Goal: Task Accomplishment & Management: Manage account settings

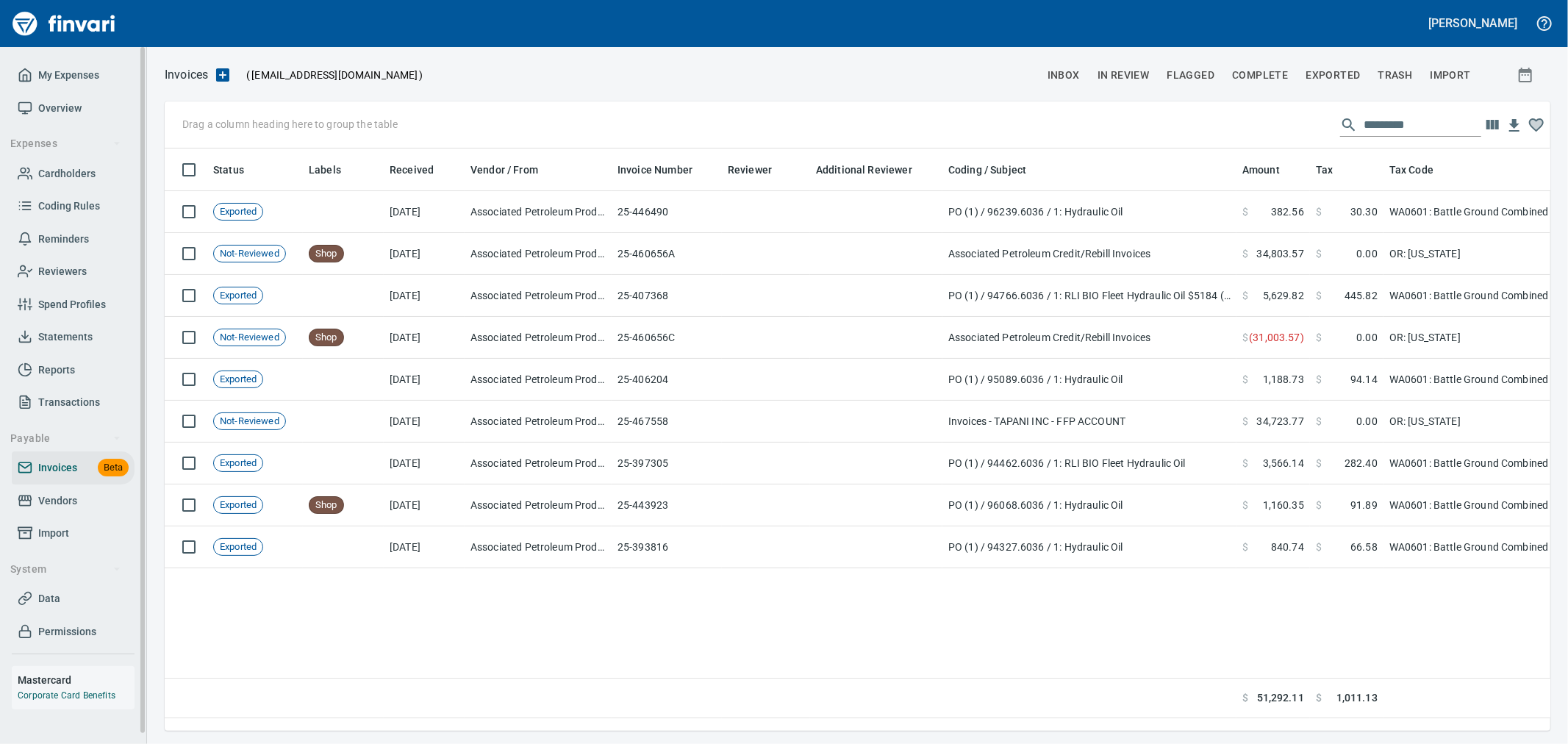
scroll to position [557, 1373]
click at [44, 471] on span "Invoices" at bounding box center [57, 468] width 39 height 19
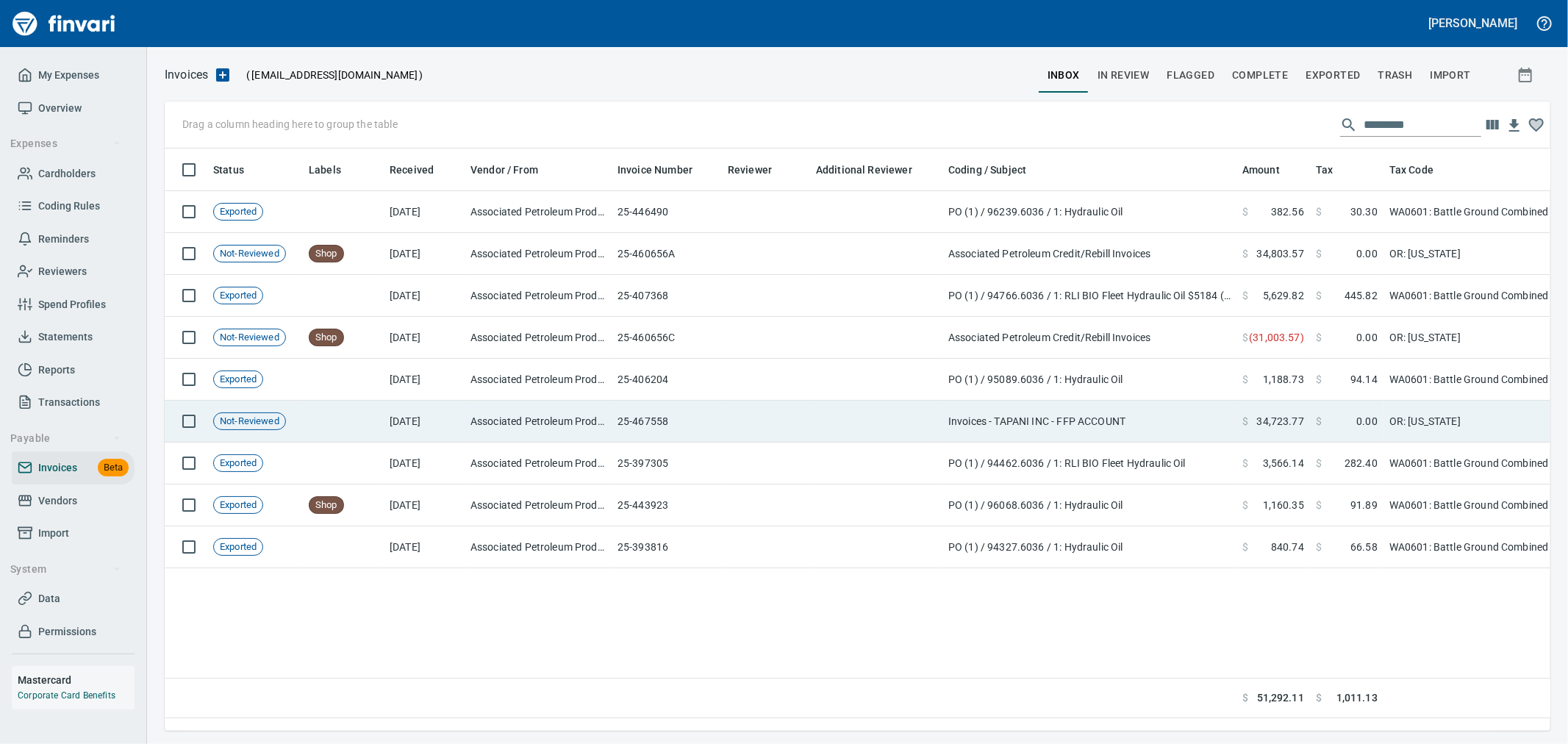
scroll to position [557, 1373]
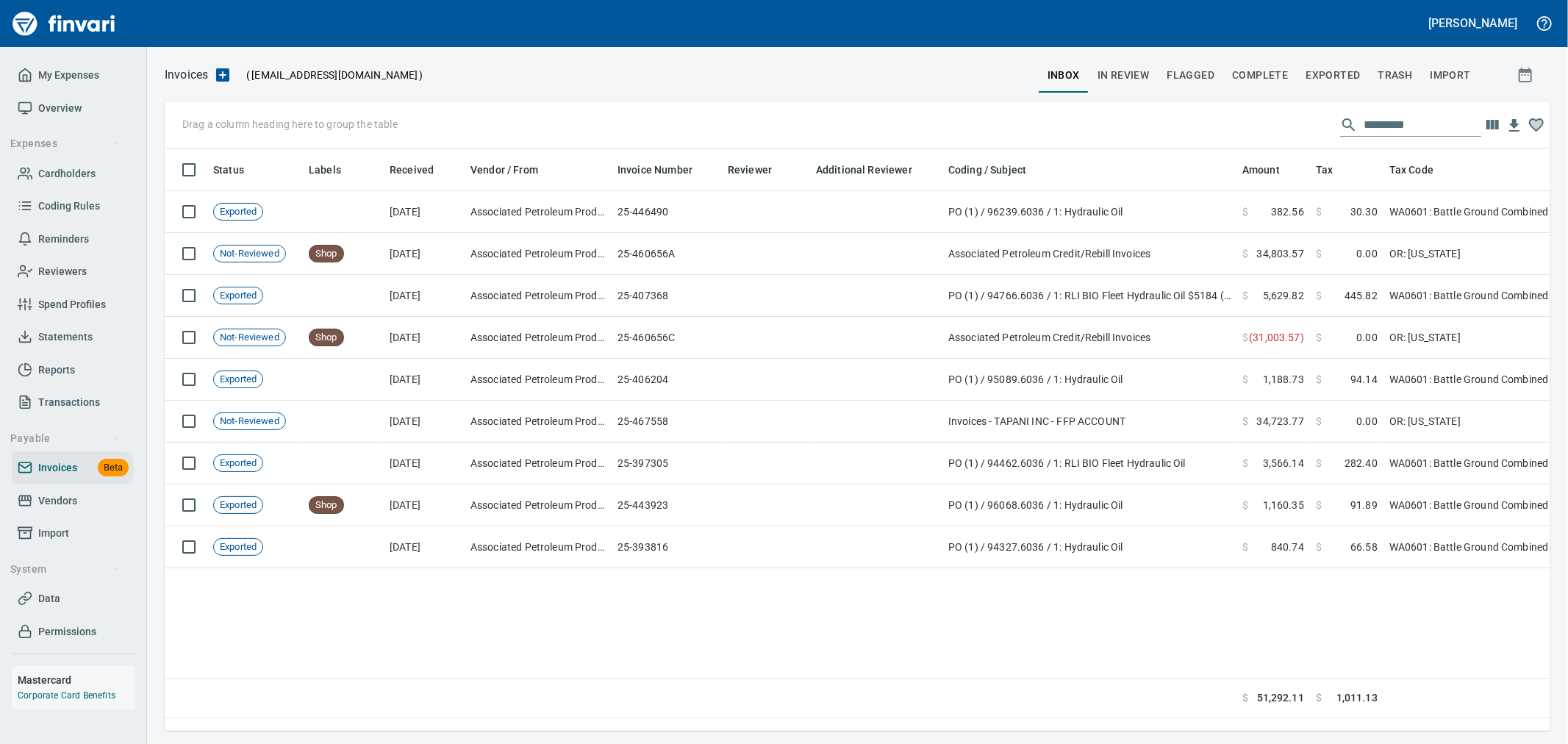
click at [1280, 72] on span "Complete" at bounding box center [1260, 76] width 56 height 19
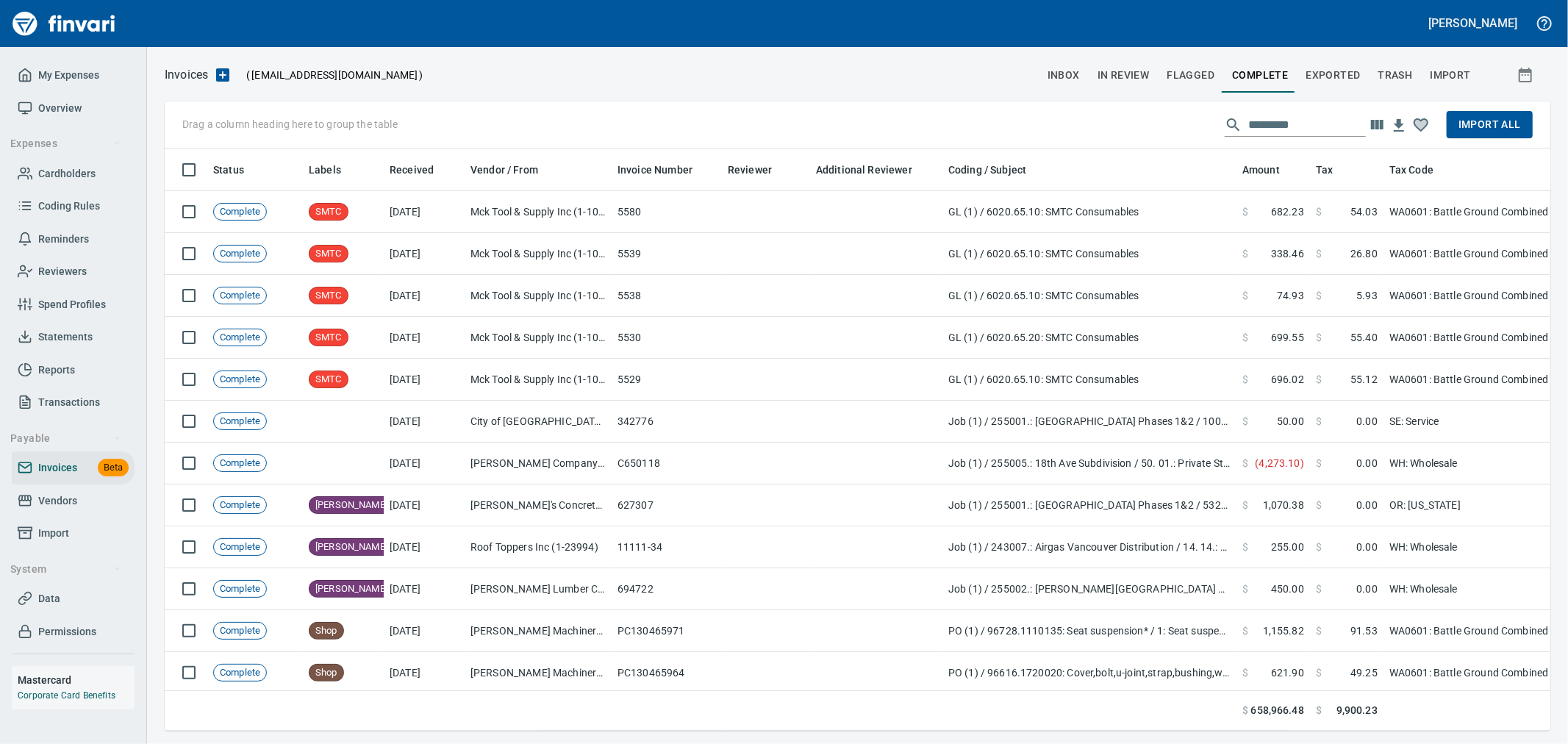
scroll to position [557, 1361]
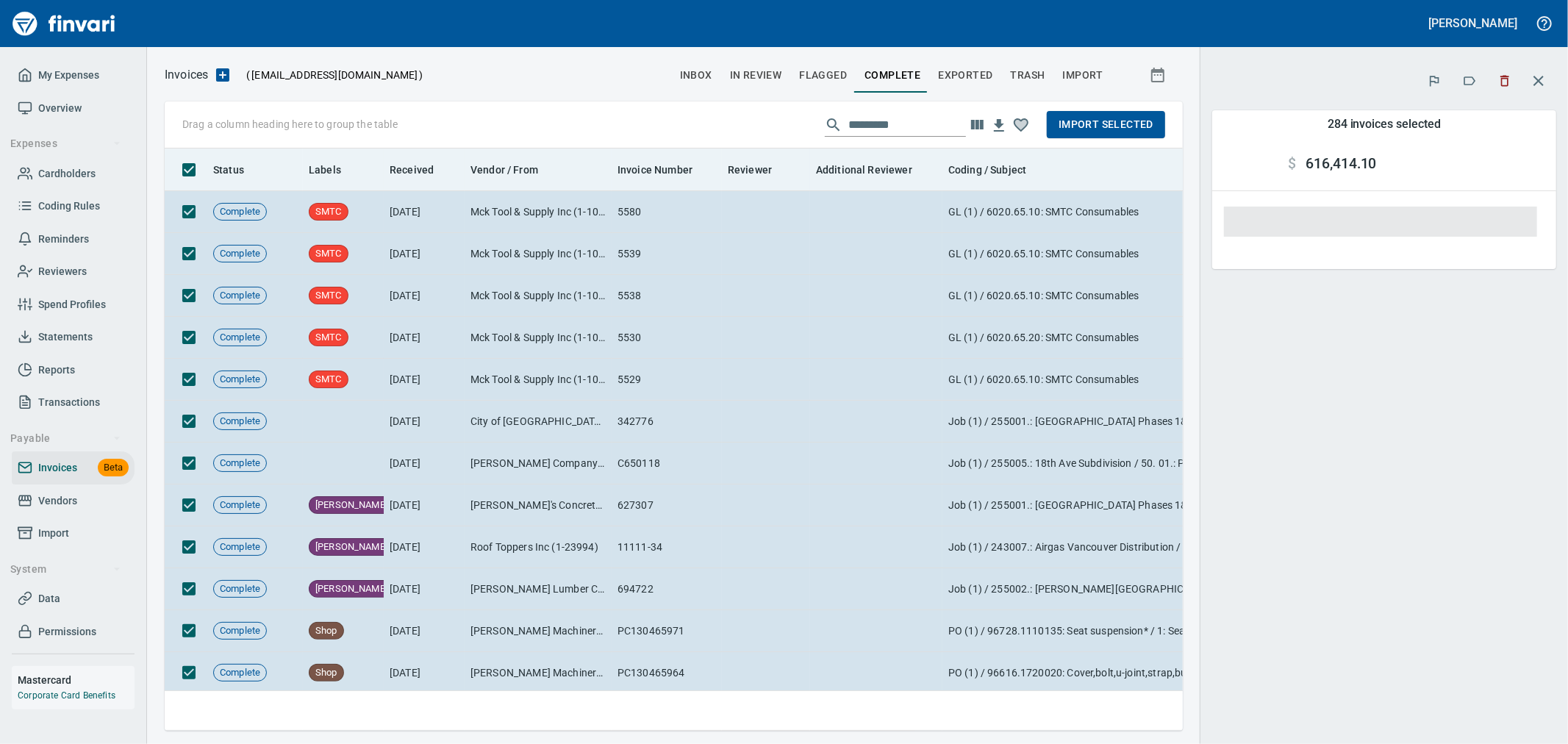
scroll to position [557, 993]
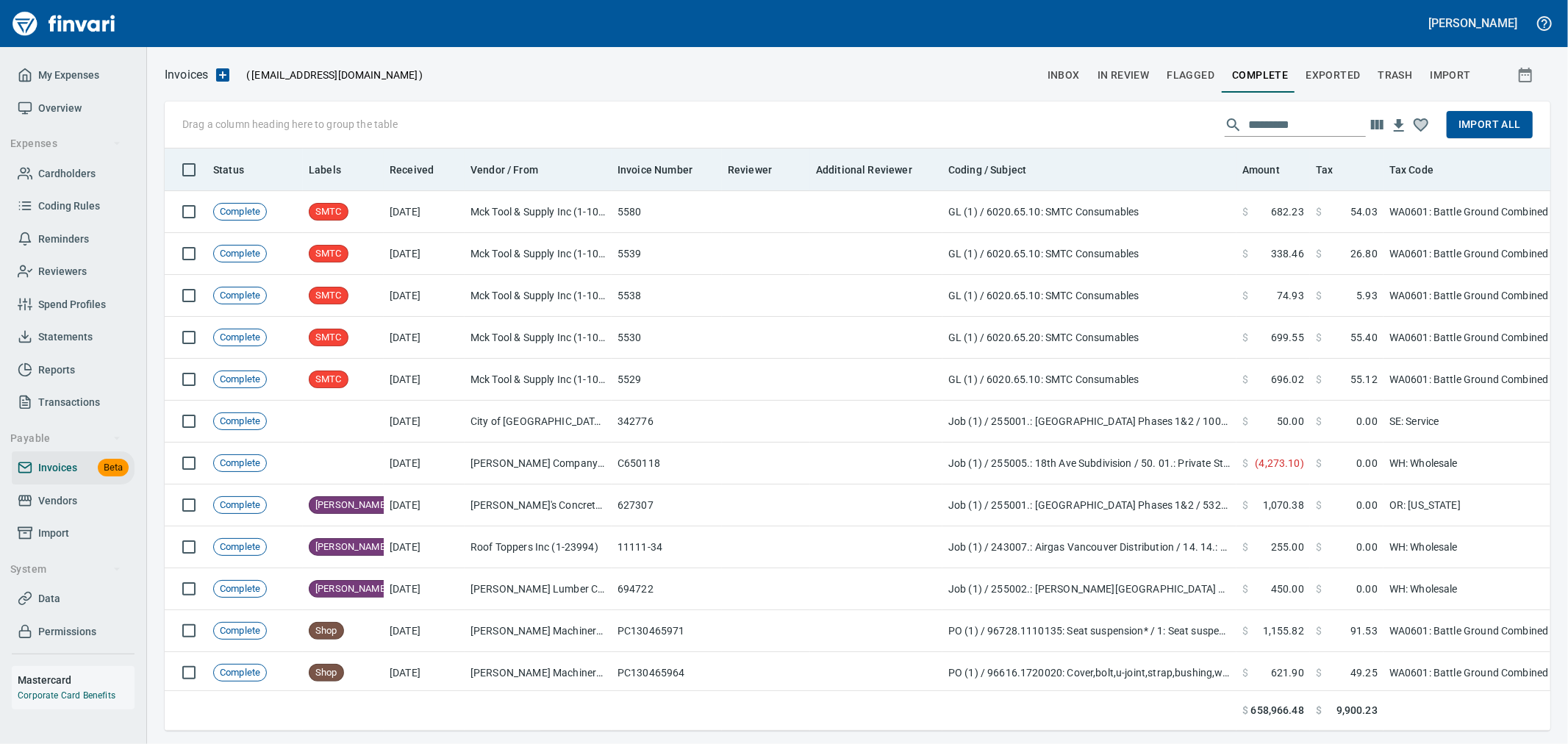
scroll to position [557, 1357]
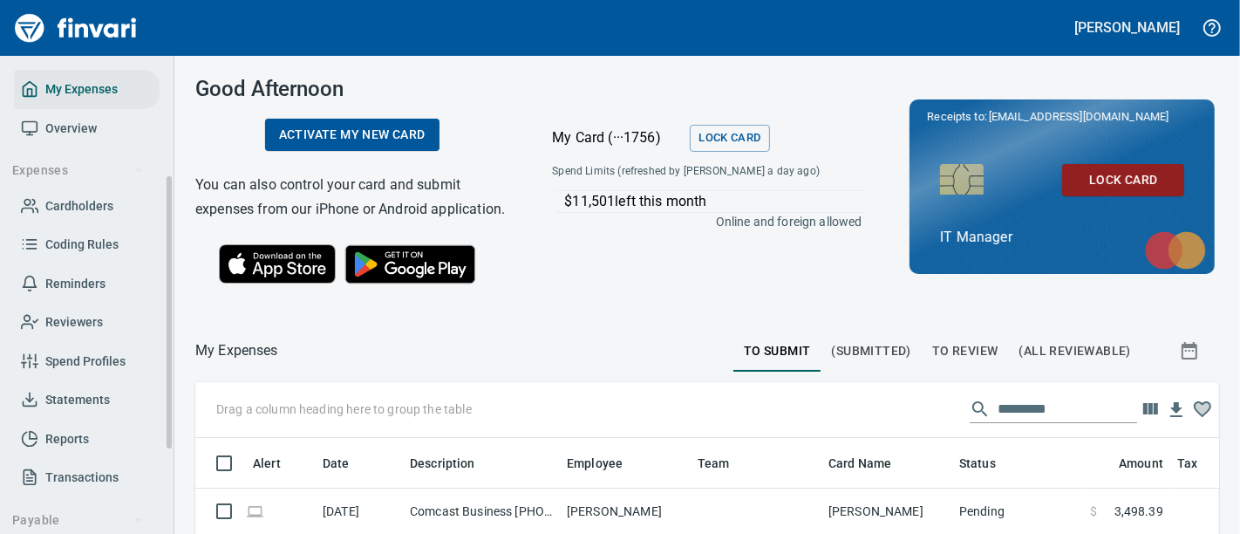
scroll to position [363, 0]
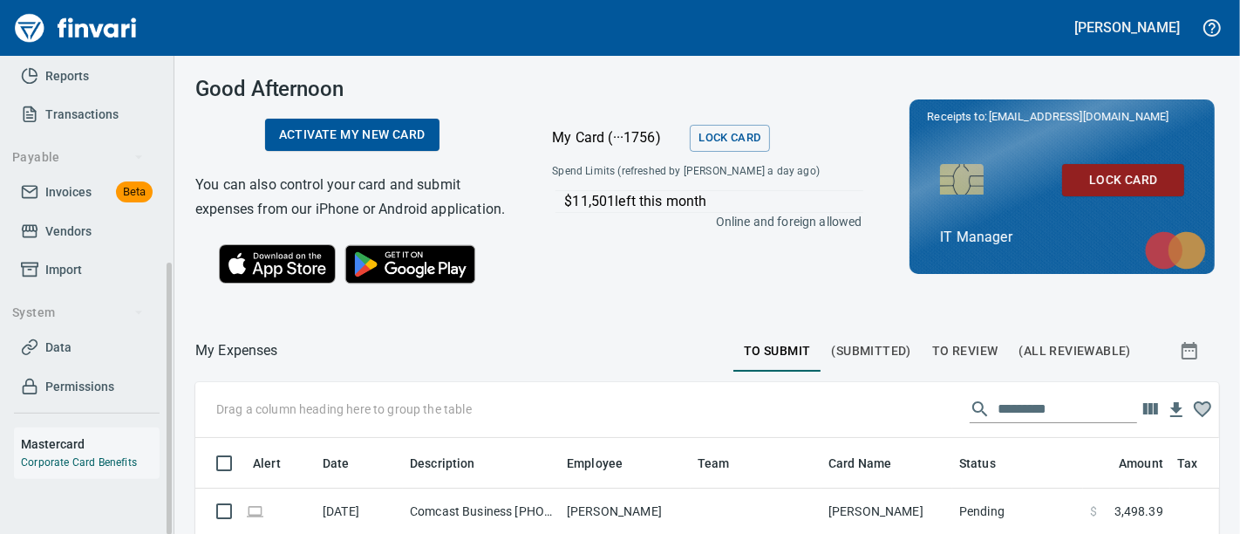
click at [72, 189] on span "Invoices" at bounding box center [68, 192] width 46 height 22
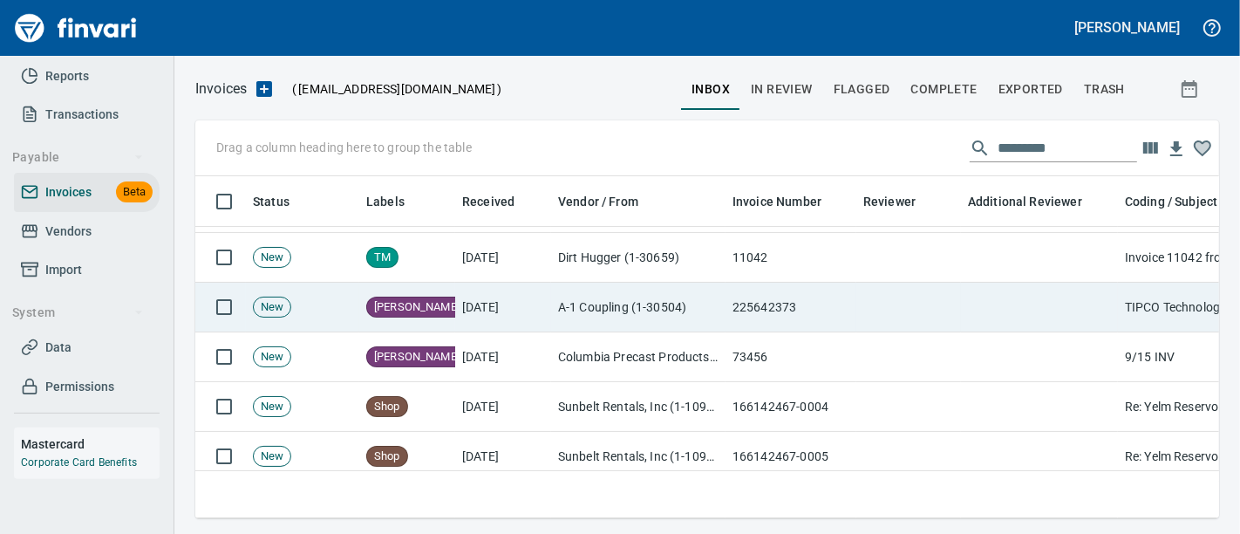
scroll to position [44, 0]
click at [479, 324] on td "[DATE]" at bounding box center [503, 307] width 96 height 50
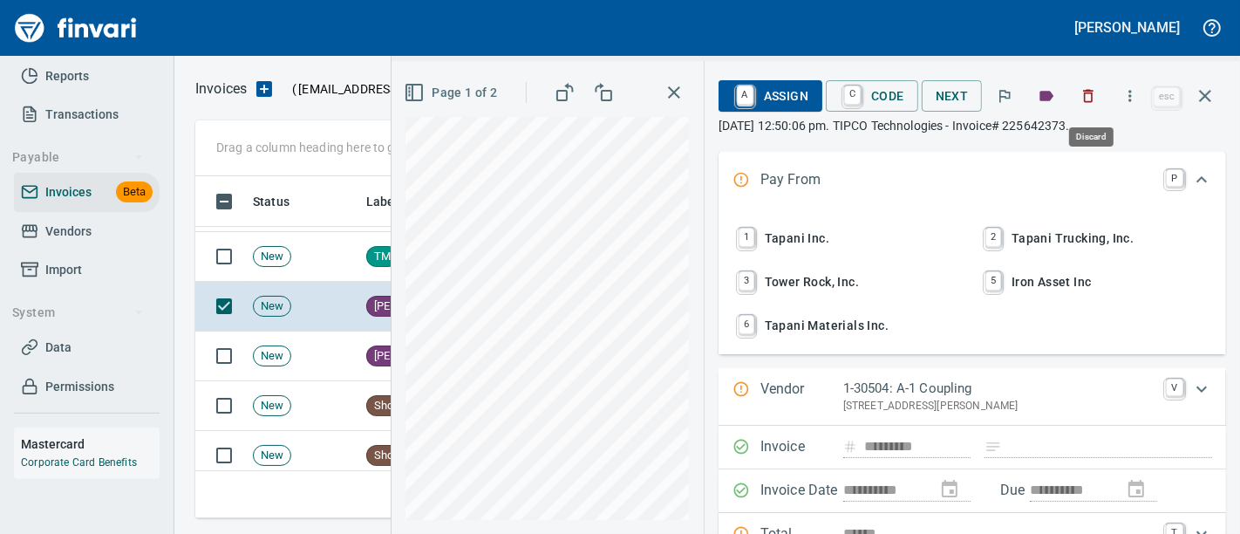
scroll to position [312, 994]
click at [1221, 91] on button "button" at bounding box center [1206, 96] width 42 height 42
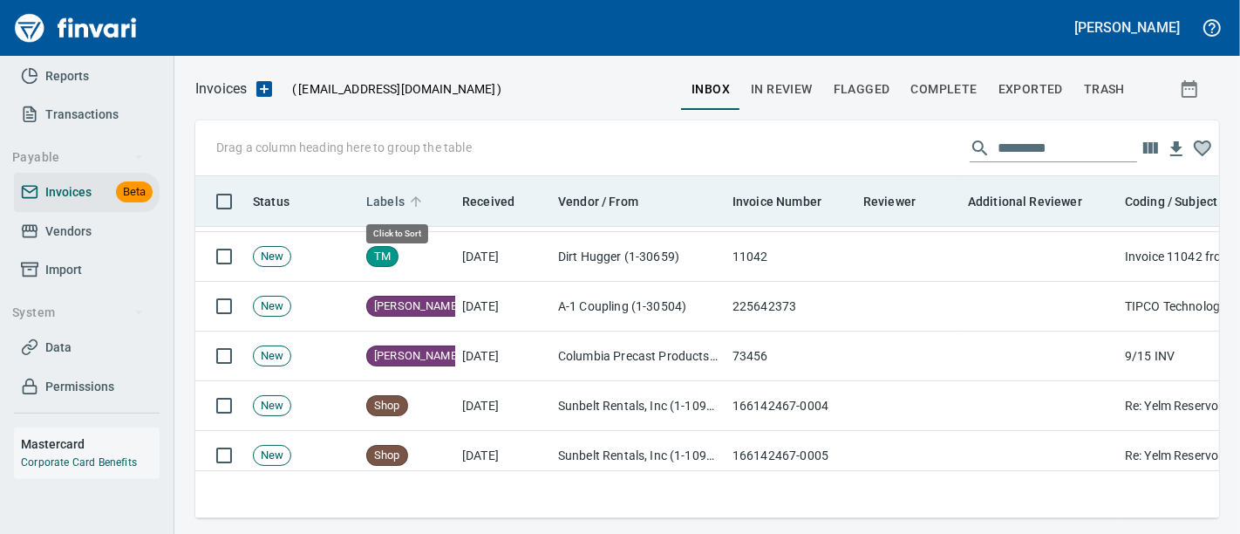
scroll to position [312, 995]
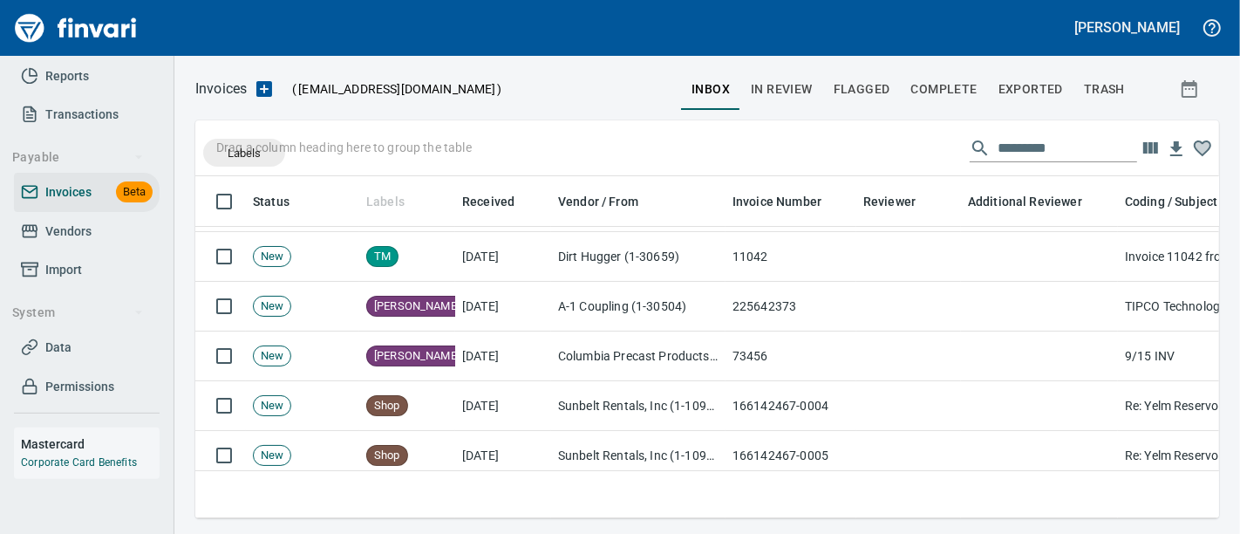
drag, startPoint x: 391, startPoint y: 209, endPoint x: 246, endPoint y: 143, distance: 159.3
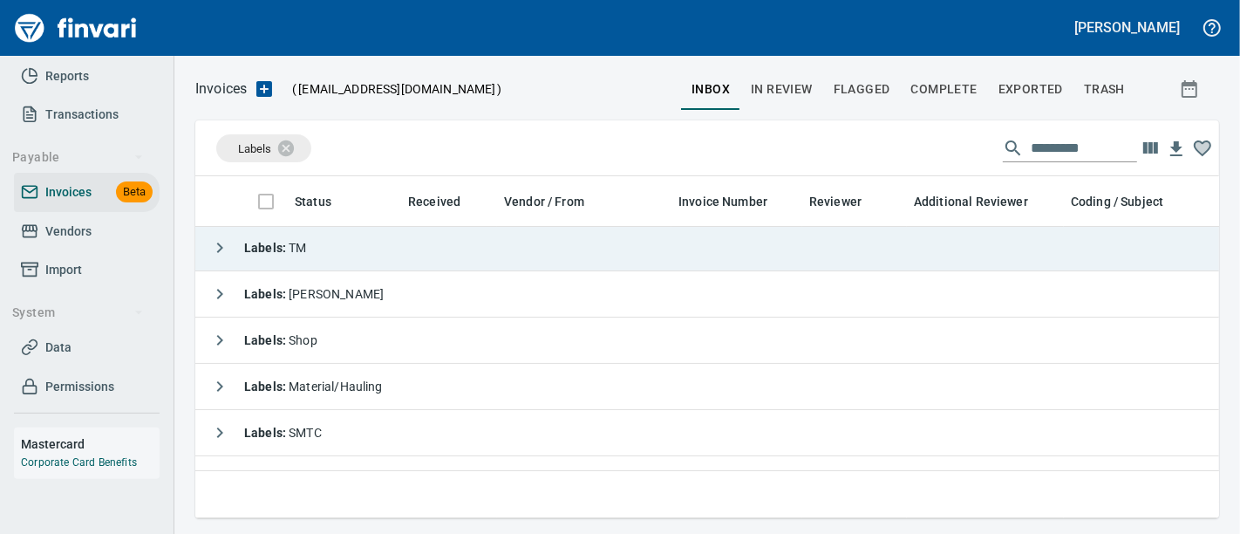
scroll to position [40, 0]
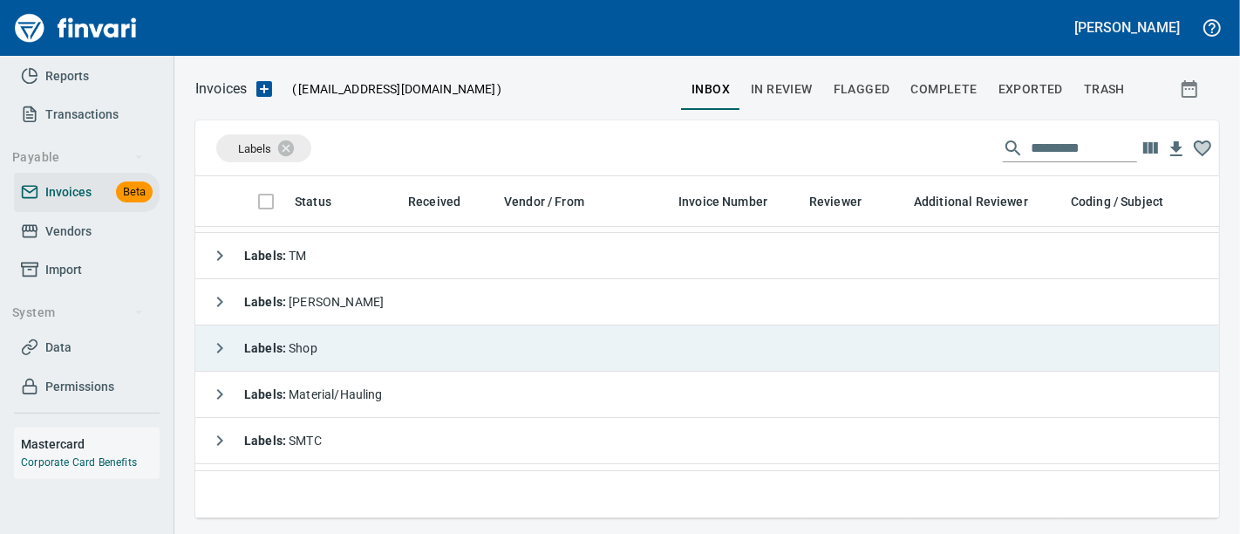
click at [208, 351] on button "button" at bounding box center [219, 348] width 35 height 35
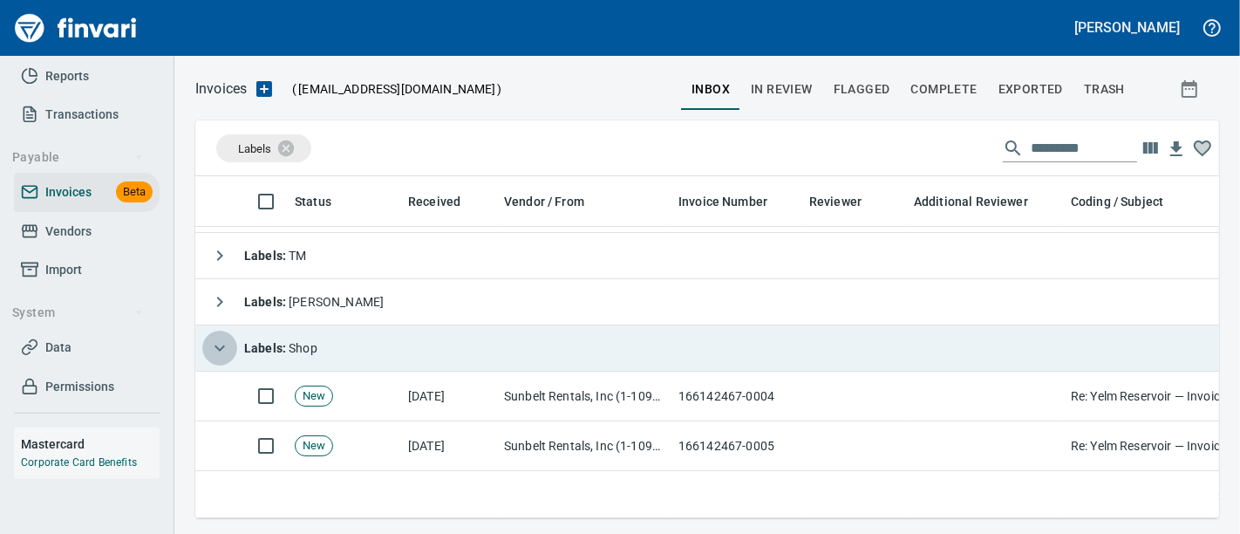
click at [208, 351] on button "button" at bounding box center [219, 348] width 35 height 35
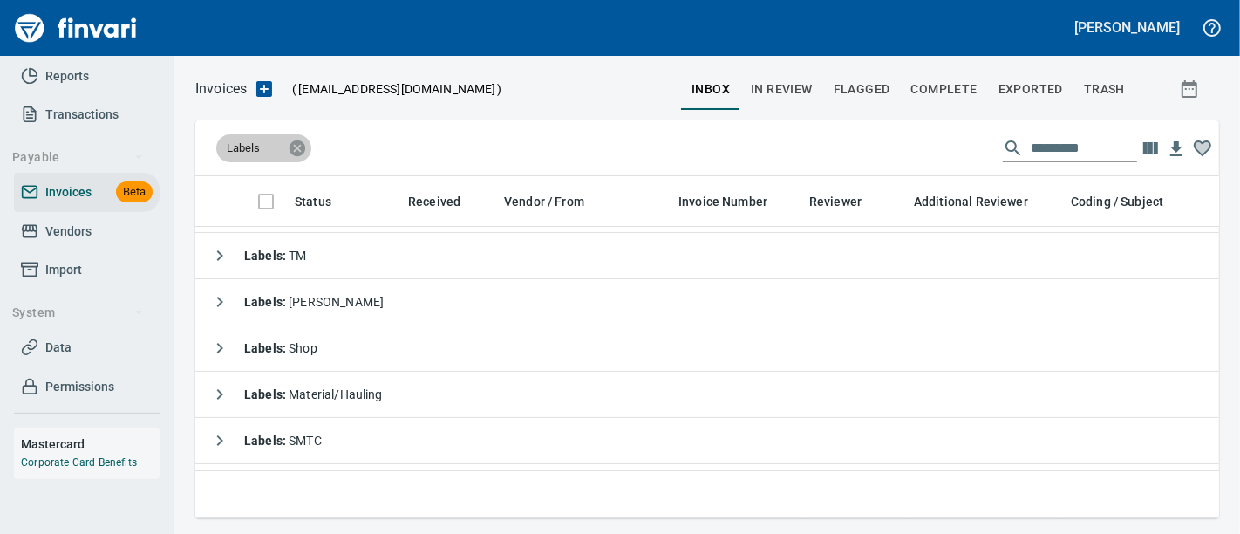
click at [304, 142] on icon at bounding box center [297, 148] width 19 height 19
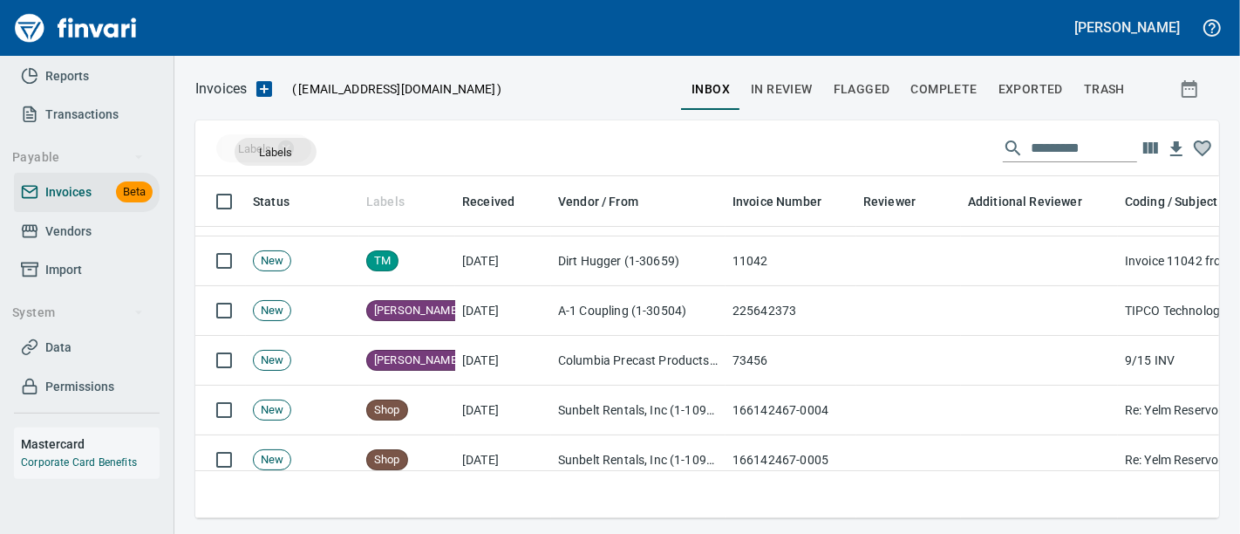
scroll to position [312, 995]
drag, startPoint x: 384, startPoint y: 196, endPoint x: 272, endPoint y: 148, distance: 121.5
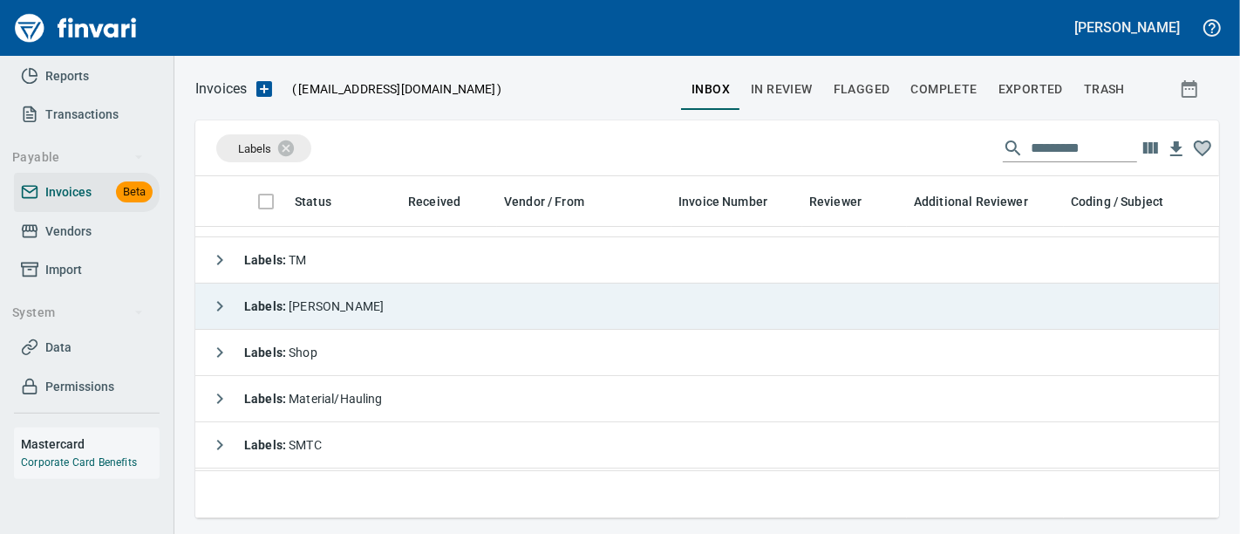
scroll to position [17, 0]
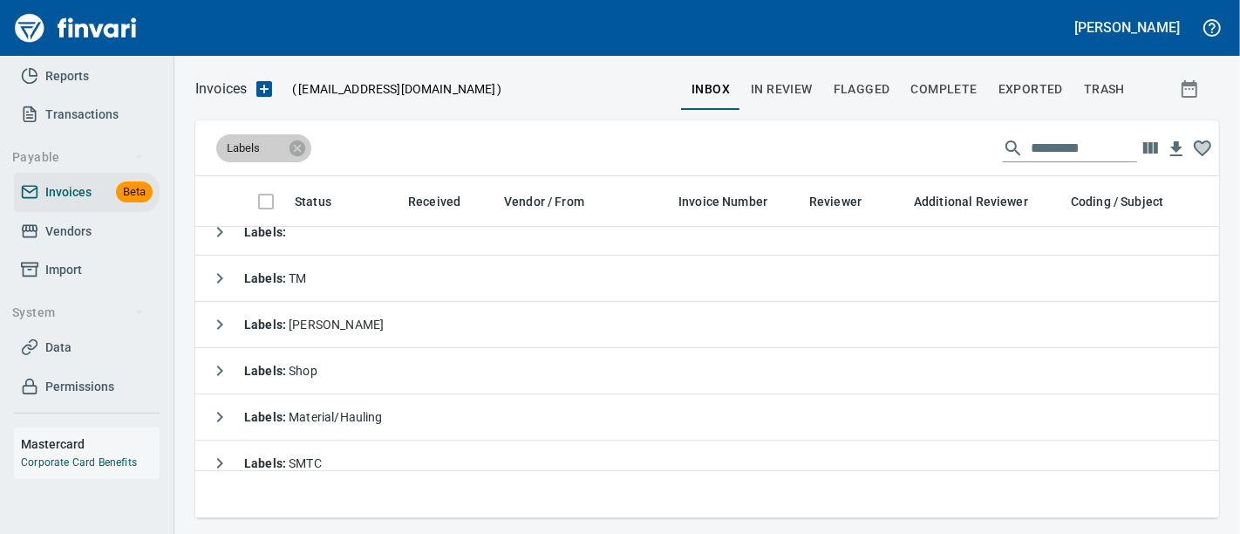
click at [255, 156] on div "Labels" at bounding box center [263, 148] width 95 height 28
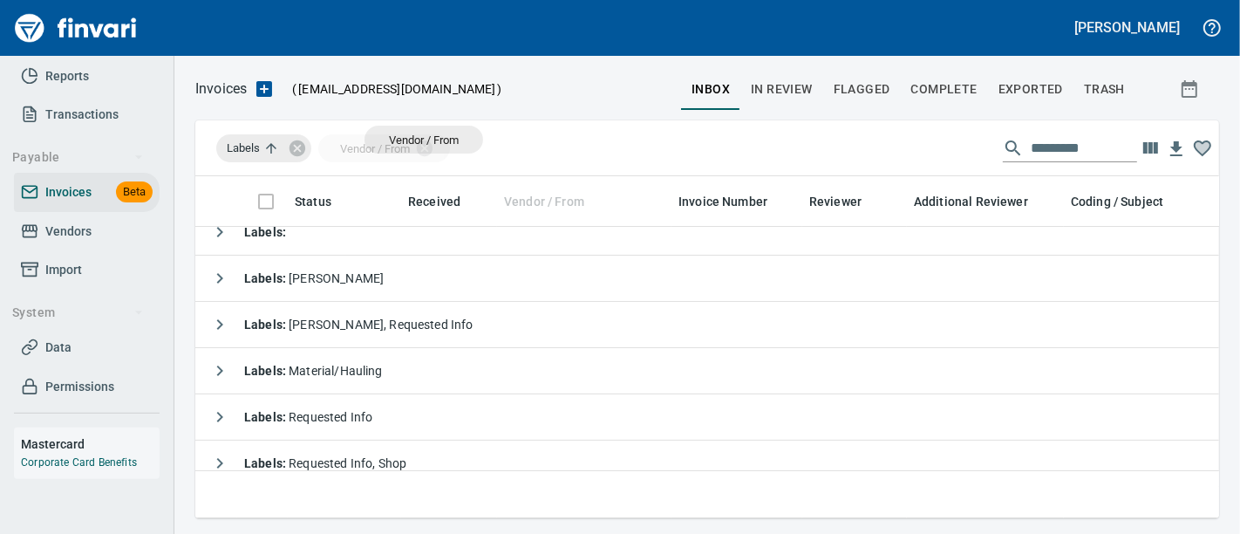
scroll to position [312, 995]
drag, startPoint x: 536, startPoint y: 208, endPoint x: 395, endPoint y: 148, distance: 153.3
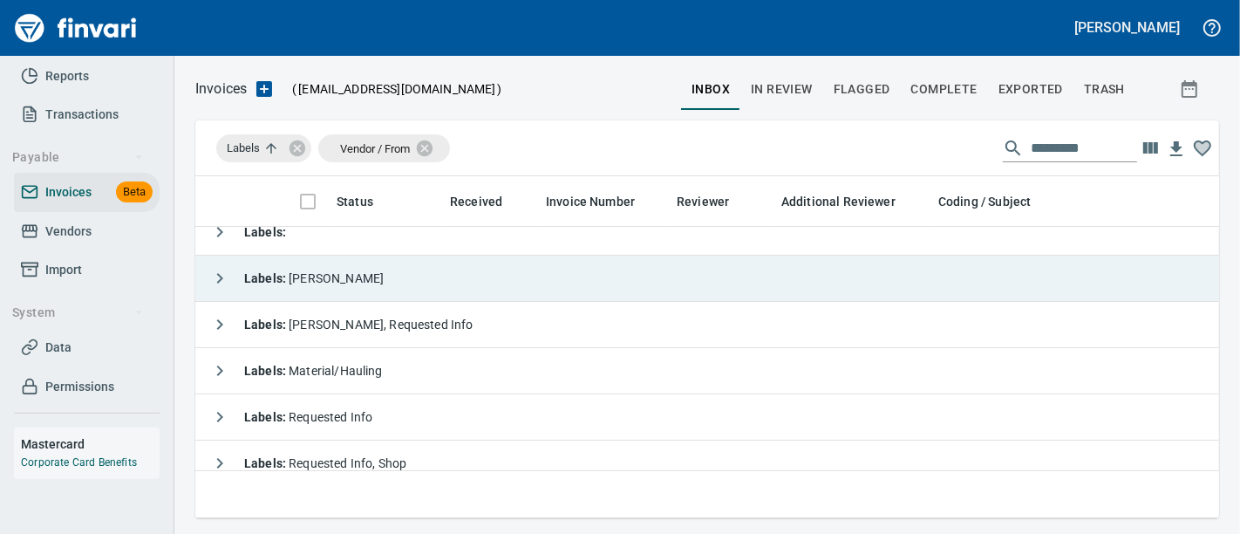
click at [222, 282] on icon "button" at bounding box center [219, 278] width 21 height 21
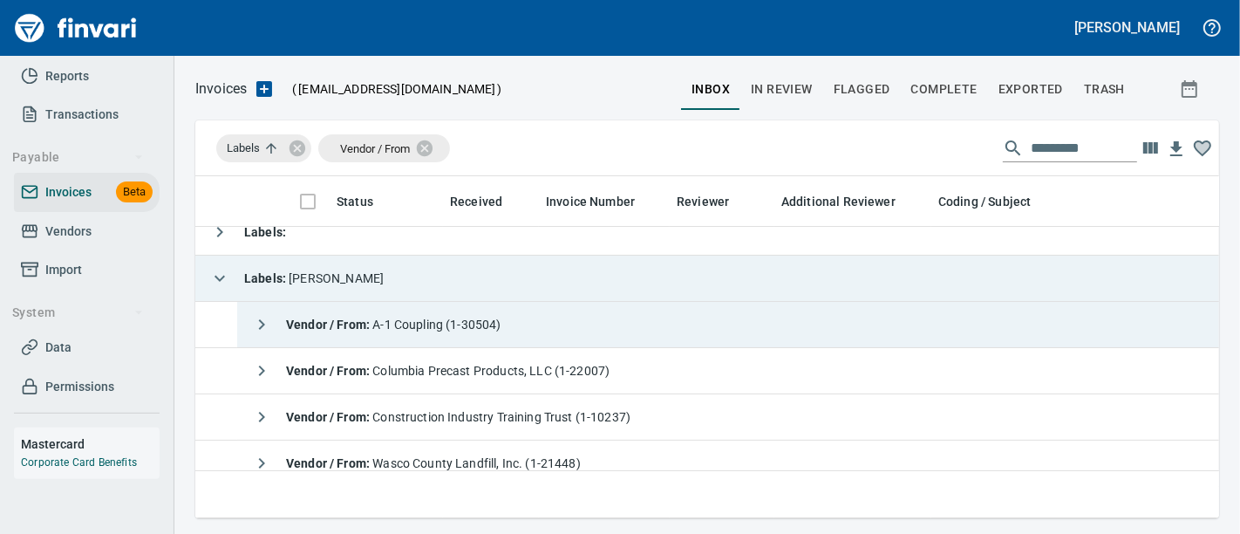
click at [266, 332] on icon "button" at bounding box center [261, 324] width 21 height 21
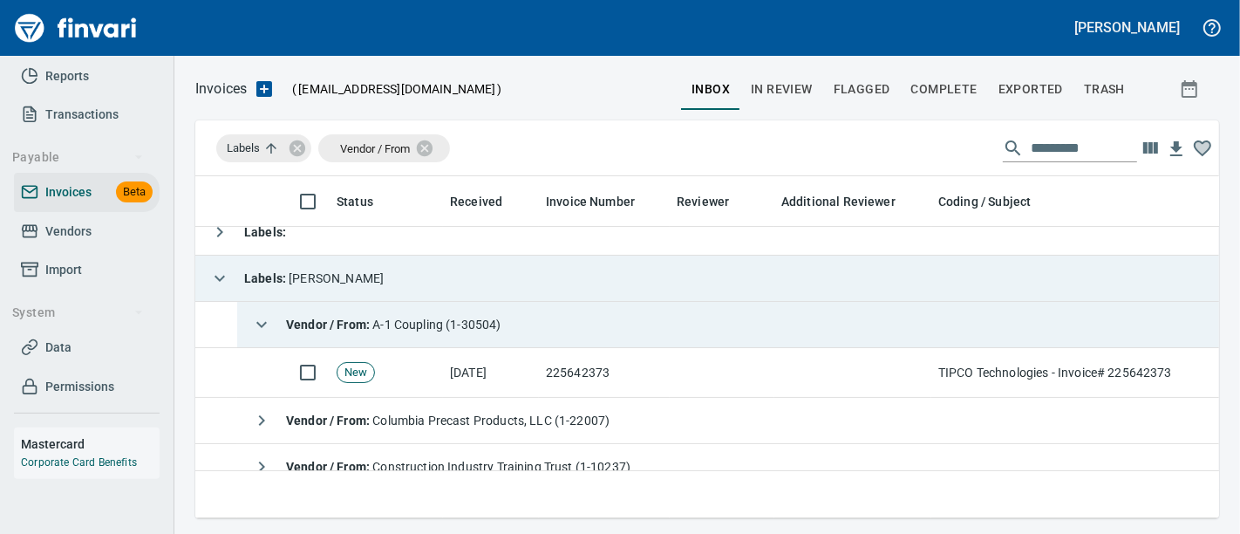
click at [266, 332] on icon "button" at bounding box center [261, 324] width 21 height 21
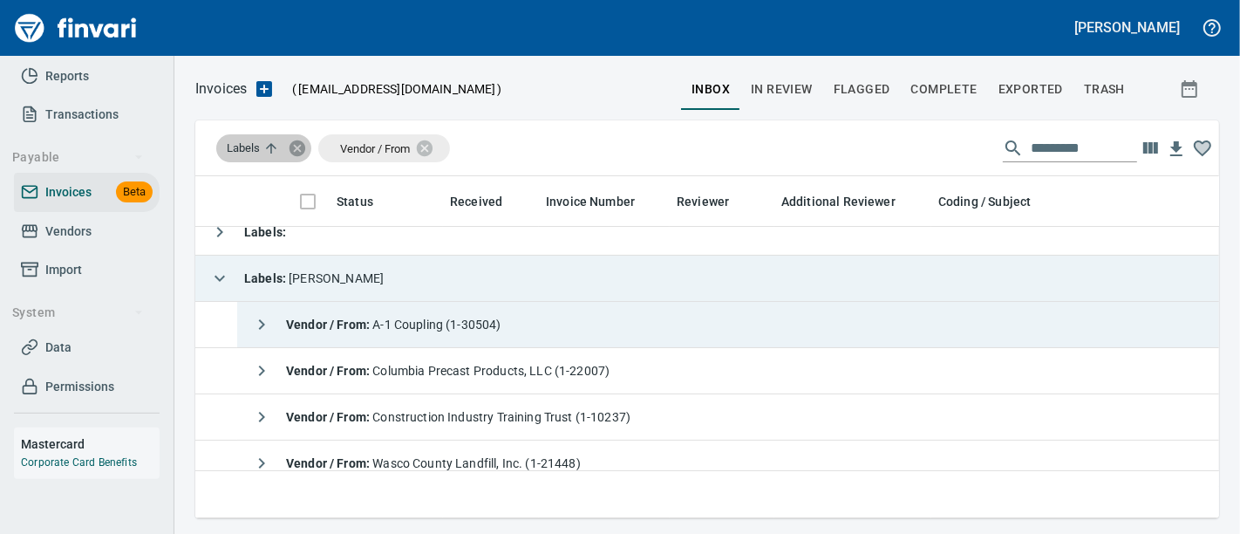
click at [298, 154] on icon at bounding box center [298, 148] width 16 height 16
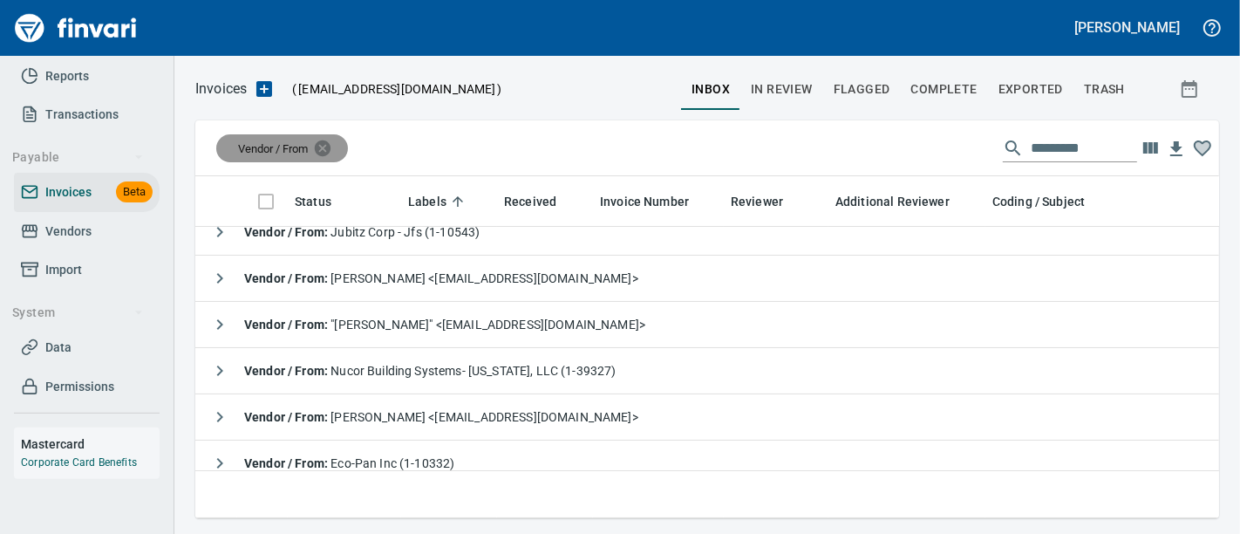
click at [324, 149] on icon at bounding box center [322, 148] width 19 height 19
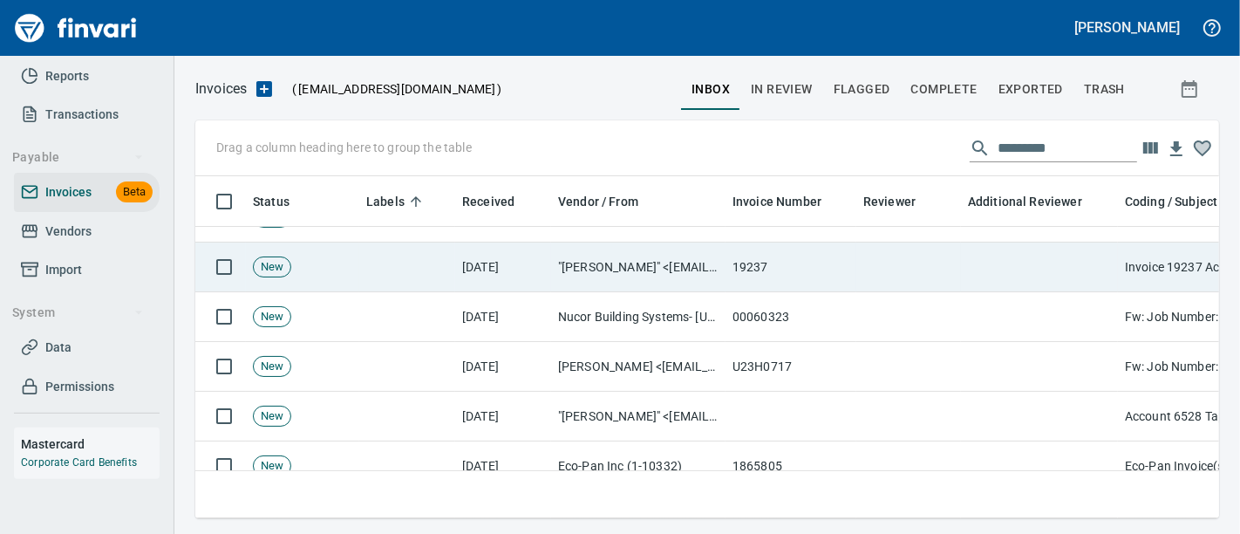
scroll to position [85, 0]
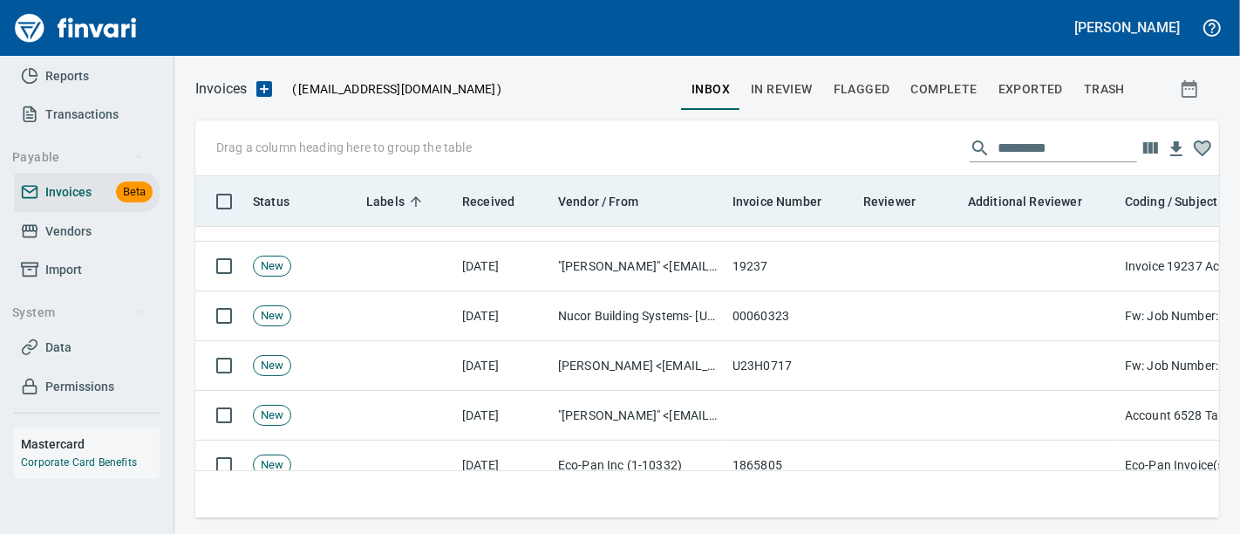
click at [396, 191] on span "Labels" at bounding box center [385, 201] width 38 height 21
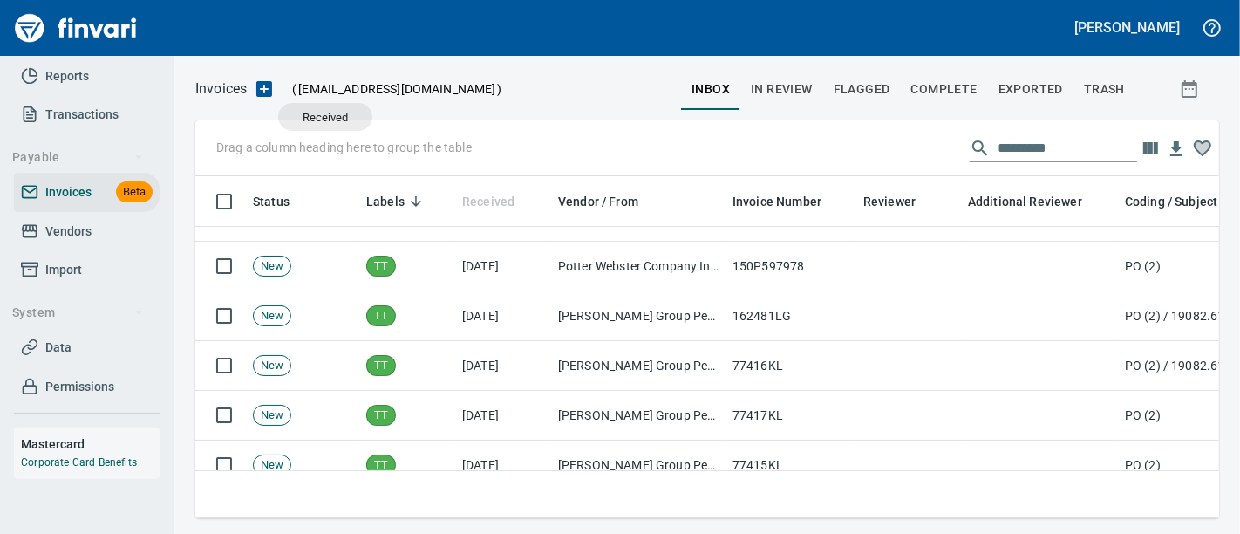
scroll to position [312, 995]
drag, startPoint x: 487, startPoint y: 201, endPoint x: 295, endPoint y: 143, distance: 200.3
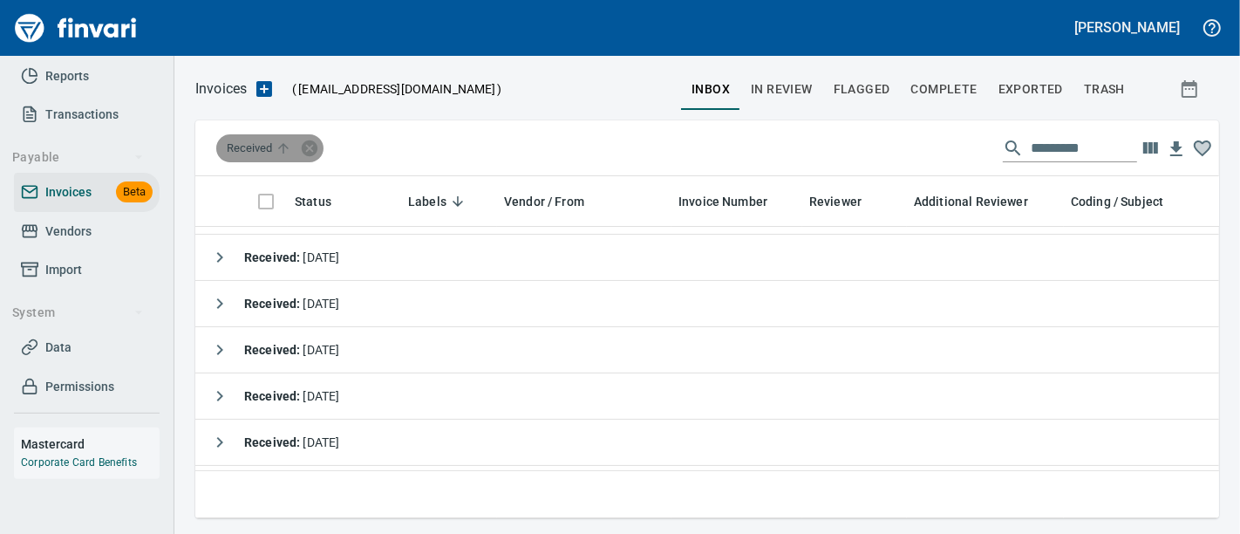
click at [260, 146] on span "Received" at bounding box center [261, 148] width 68 height 16
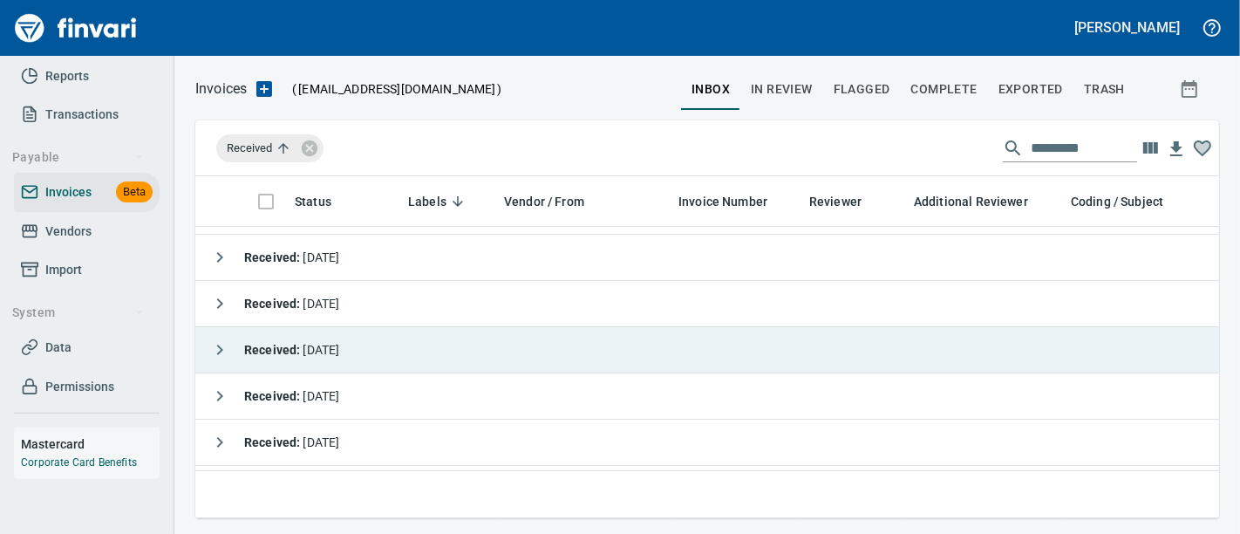
scroll to position [0, 0]
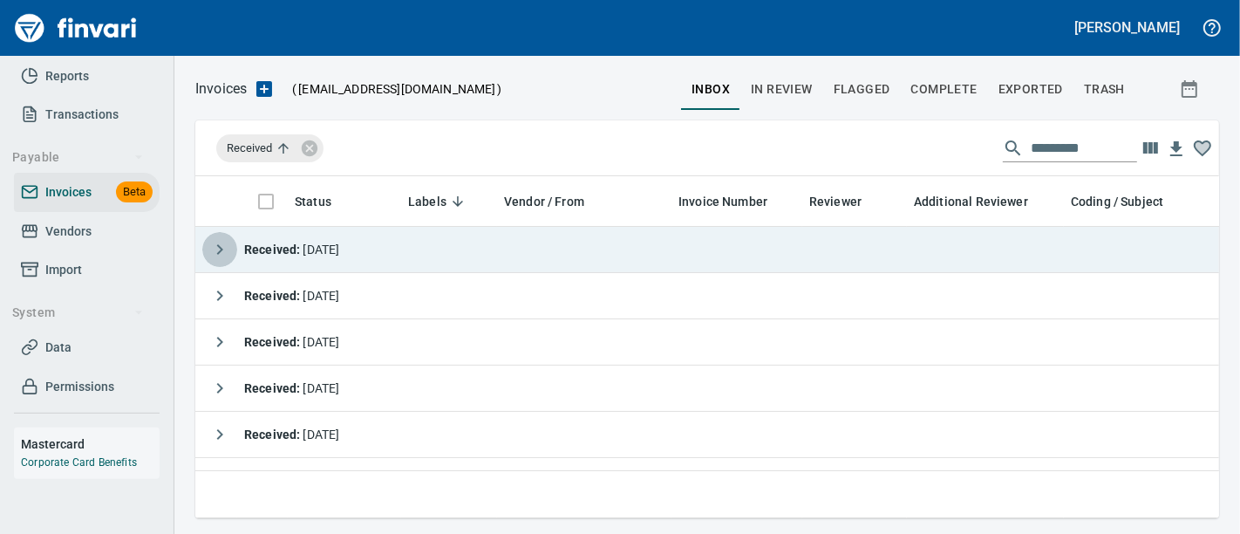
click at [233, 253] on button "button" at bounding box center [219, 249] width 35 height 35
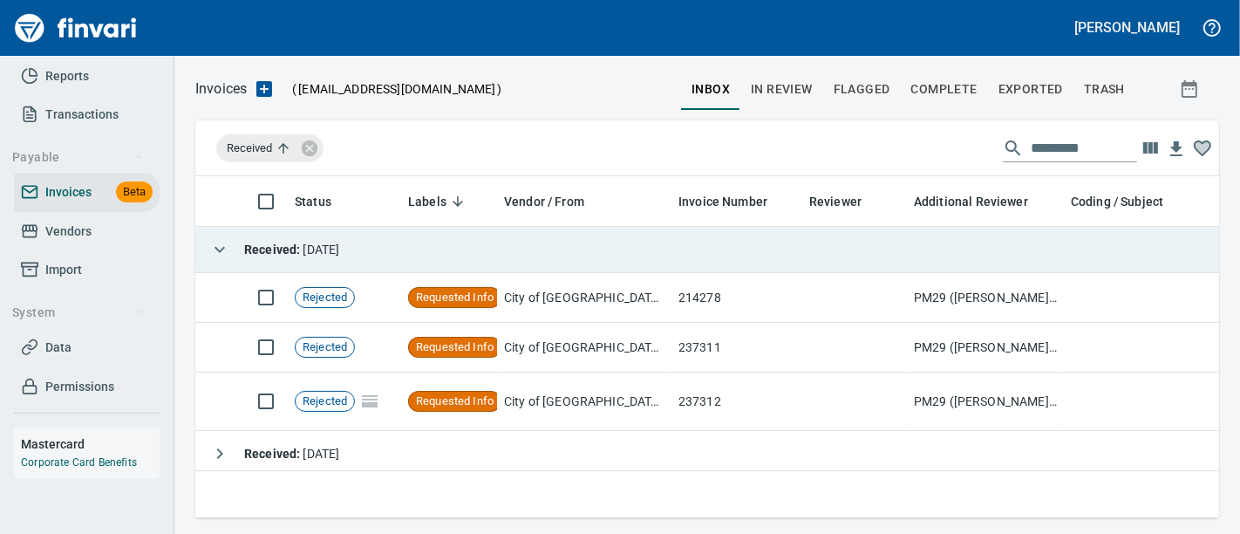
click at [233, 253] on button "button" at bounding box center [219, 249] width 35 height 35
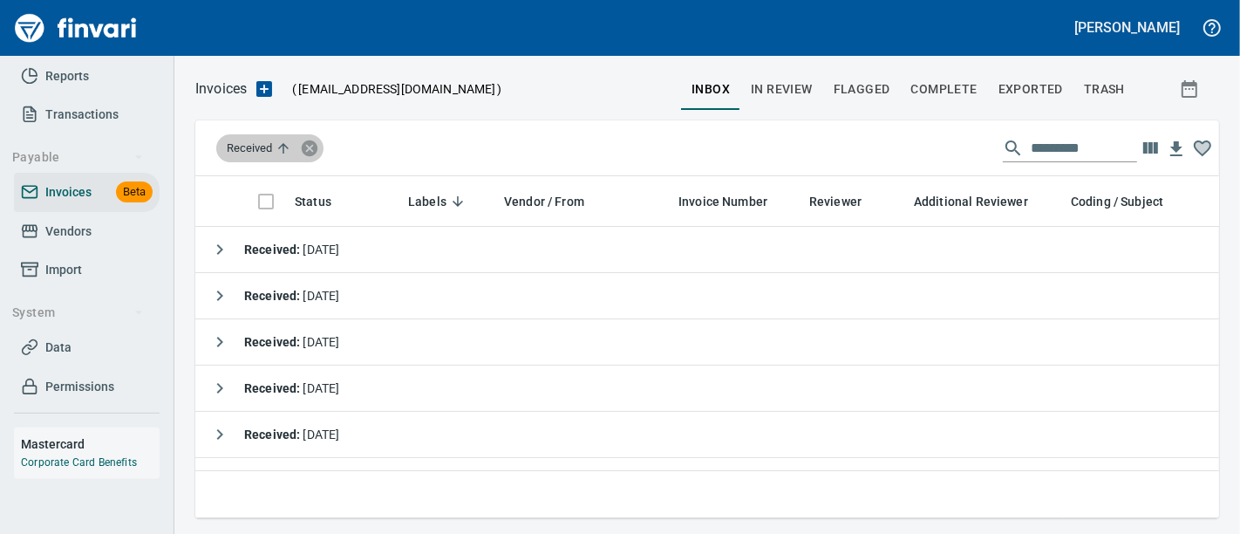
click at [314, 146] on icon at bounding box center [310, 148] width 16 height 16
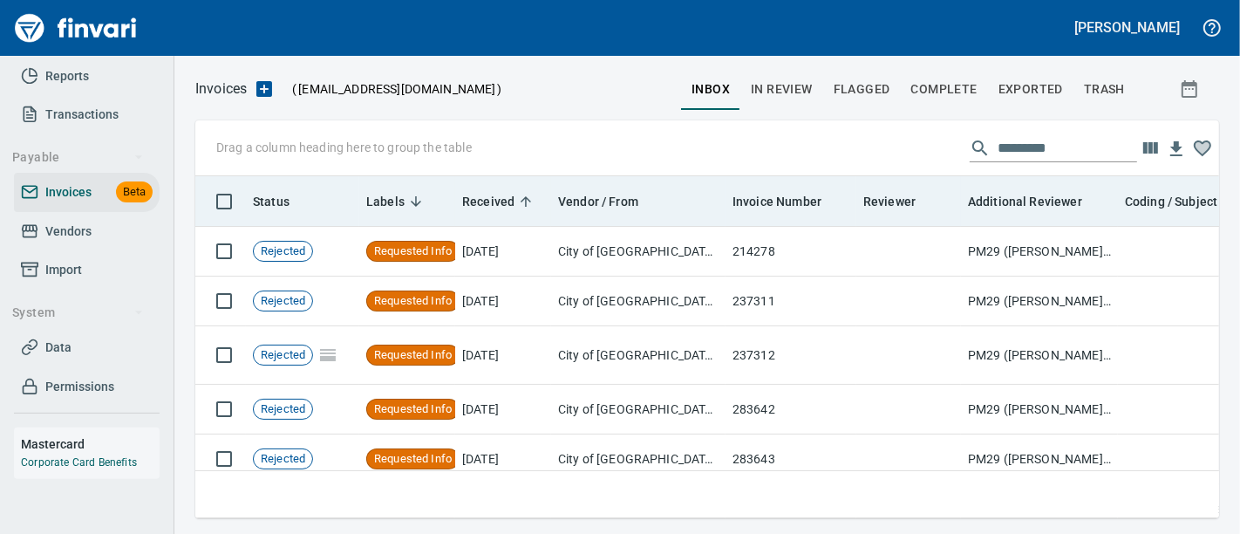
click at [475, 198] on span "Received" at bounding box center [488, 201] width 52 height 21
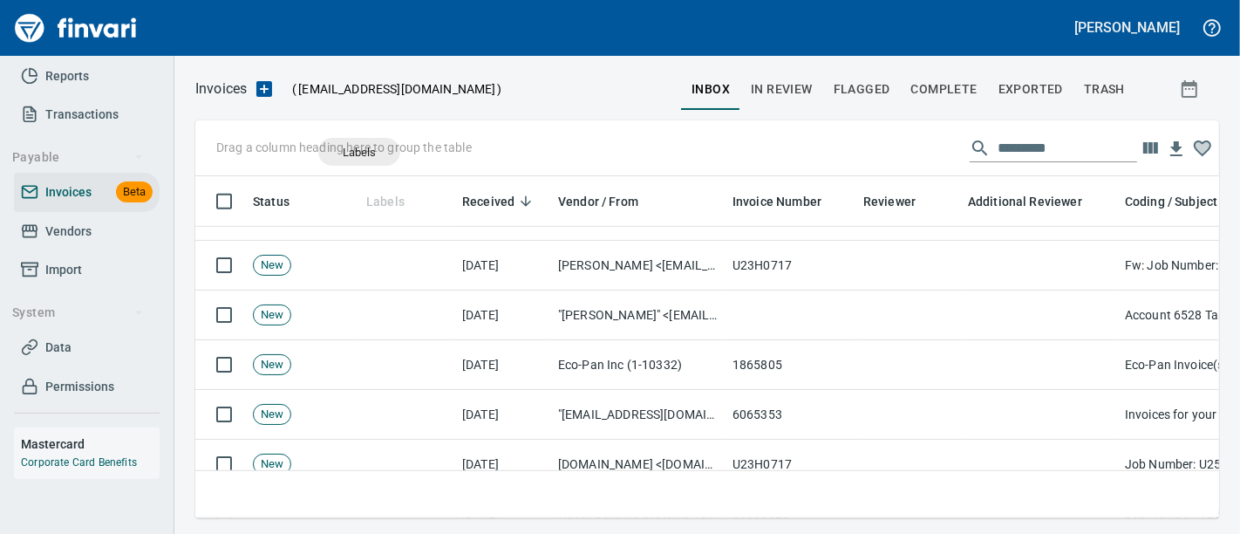
scroll to position [312, 995]
drag, startPoint x: 386, startPoint y: 196, endPoint x: 306, endPoint y: 148, distance: 92.7
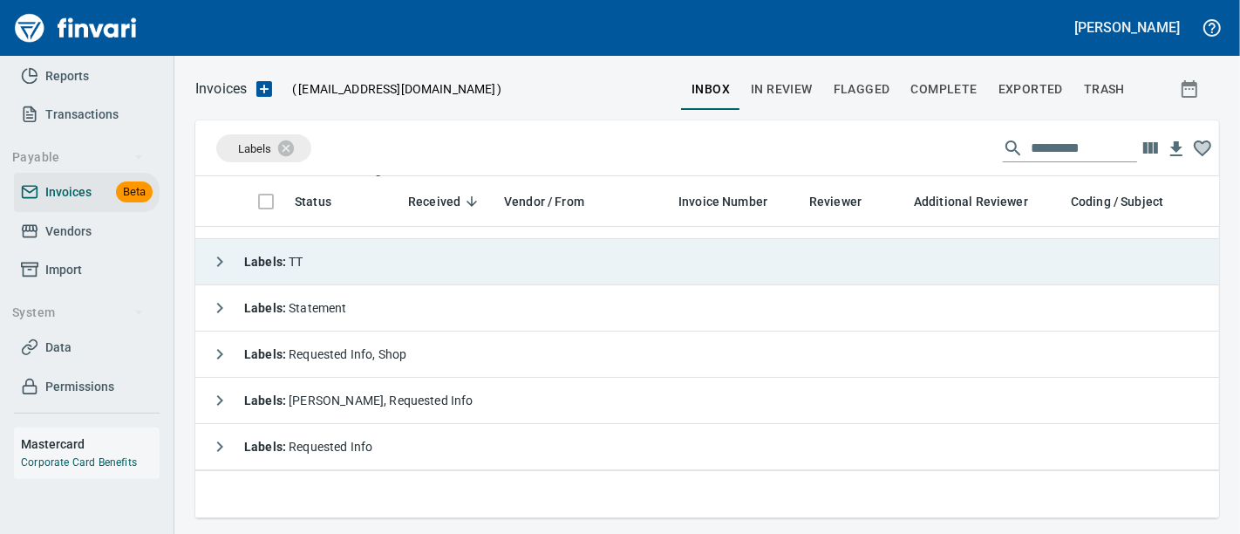
click at [218, 258] on icon "button" at bounding box center [219, 261] width 21 height 21
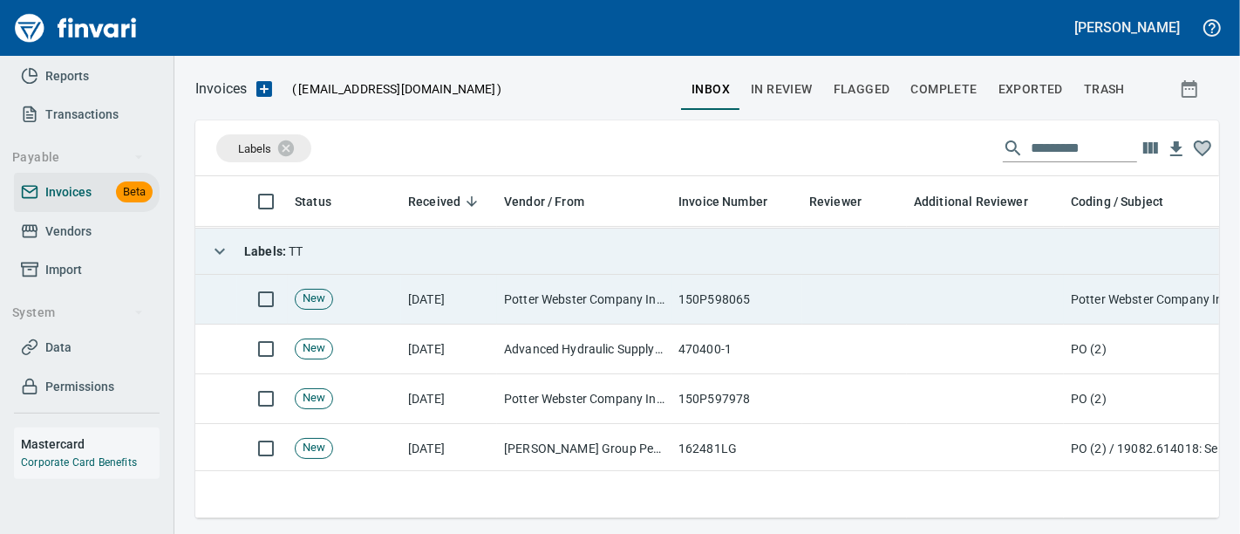
click at [500, 306] on td "Potter Webster Company Inc (1-10818)" at bounding box center [584, 300] width 174 height 50
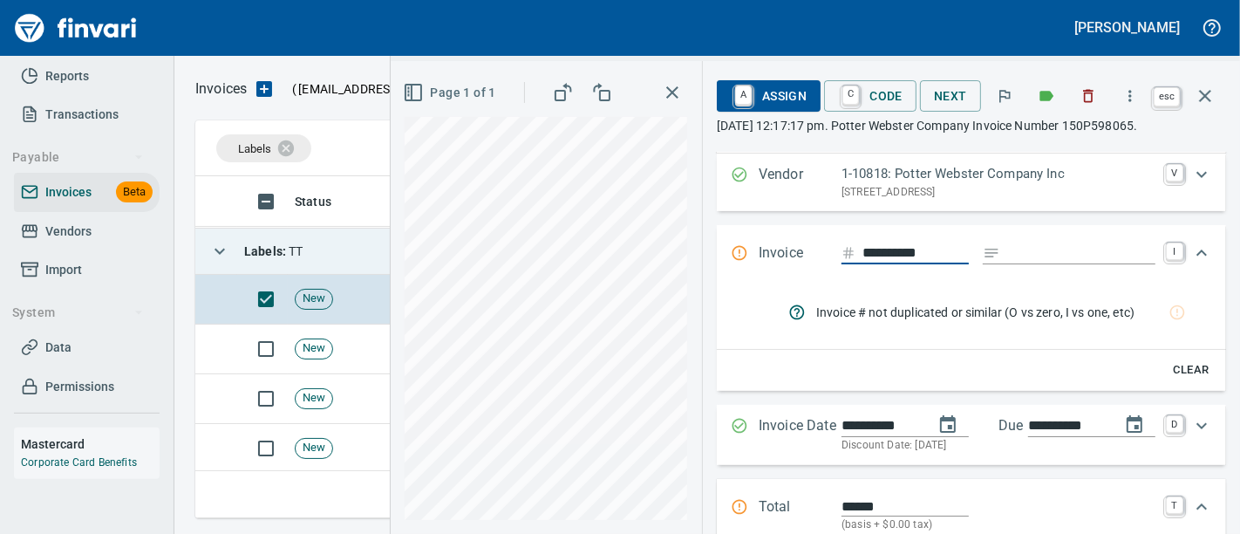
scroll to position [312, 994]
click at [1206, 94] on icon "button" at bounding box center [1205, 96] width 12 height 12
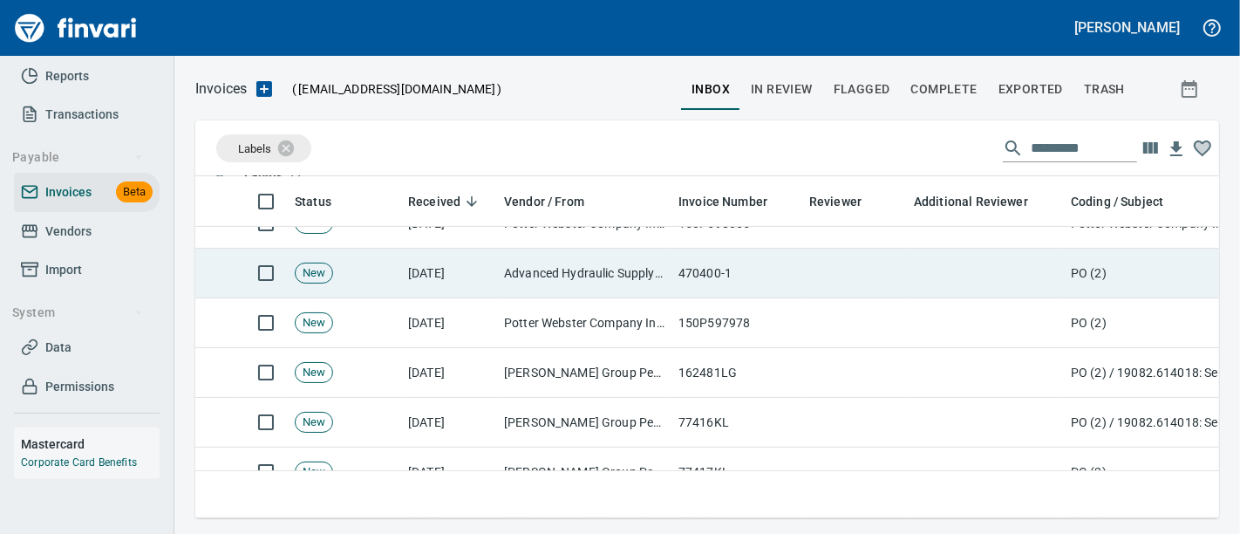
scroll to position [354, 0]
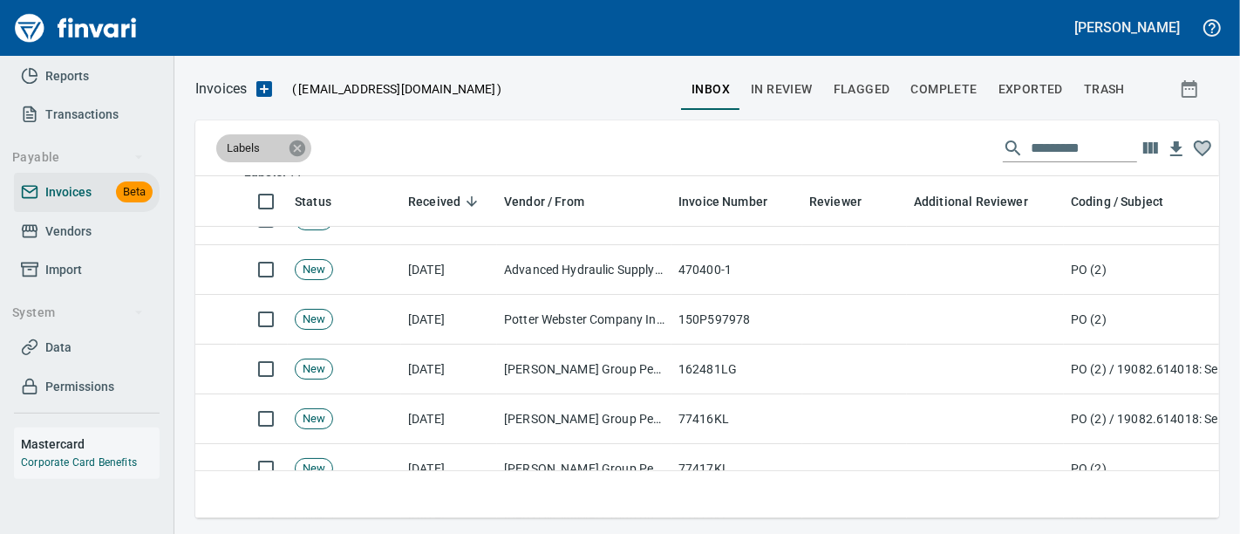
click at [289, 153] on icon at bounding box center [297, 148] width 19 height 19
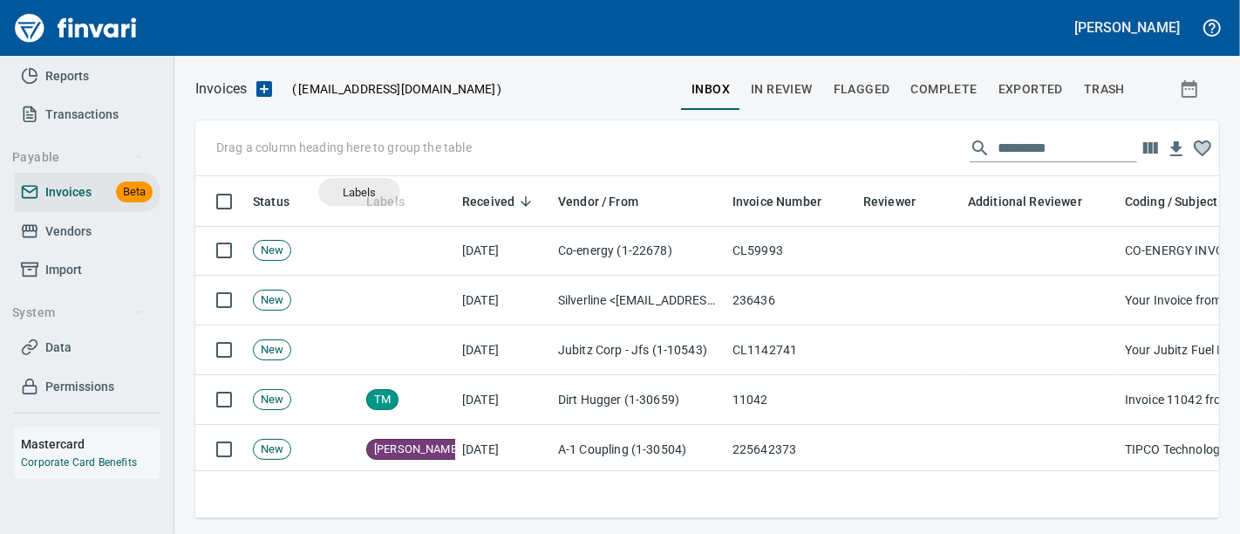
scroll to position [312, 995]
drag, startPoint x: 387, startPoint y: 206, endPoint x: 286, endPoint y: 149, distance: 116.0
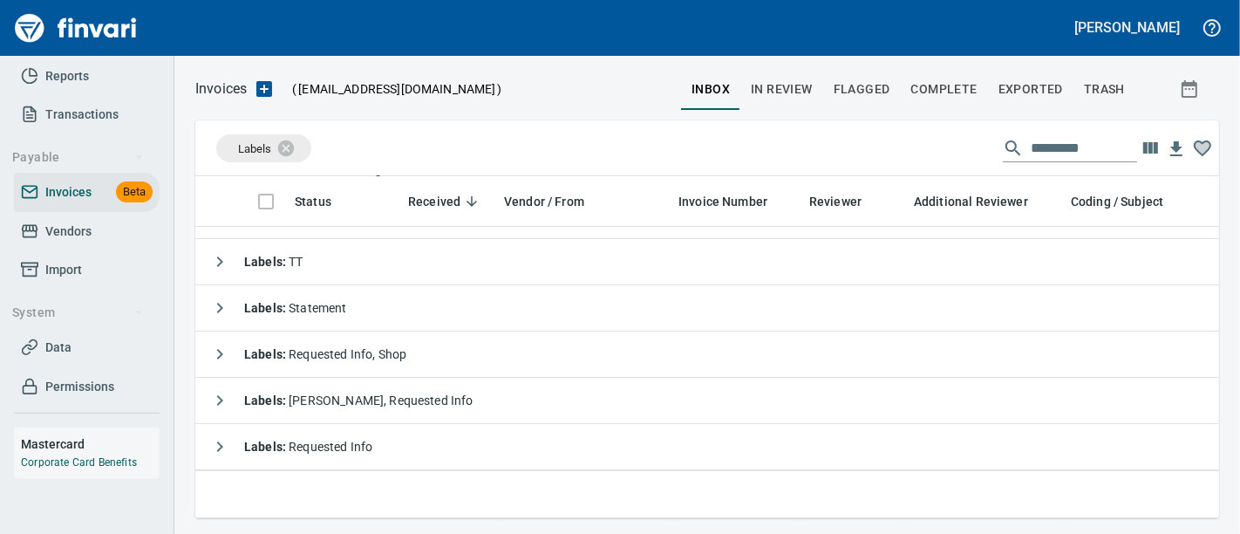
scroll to position [0, 0]
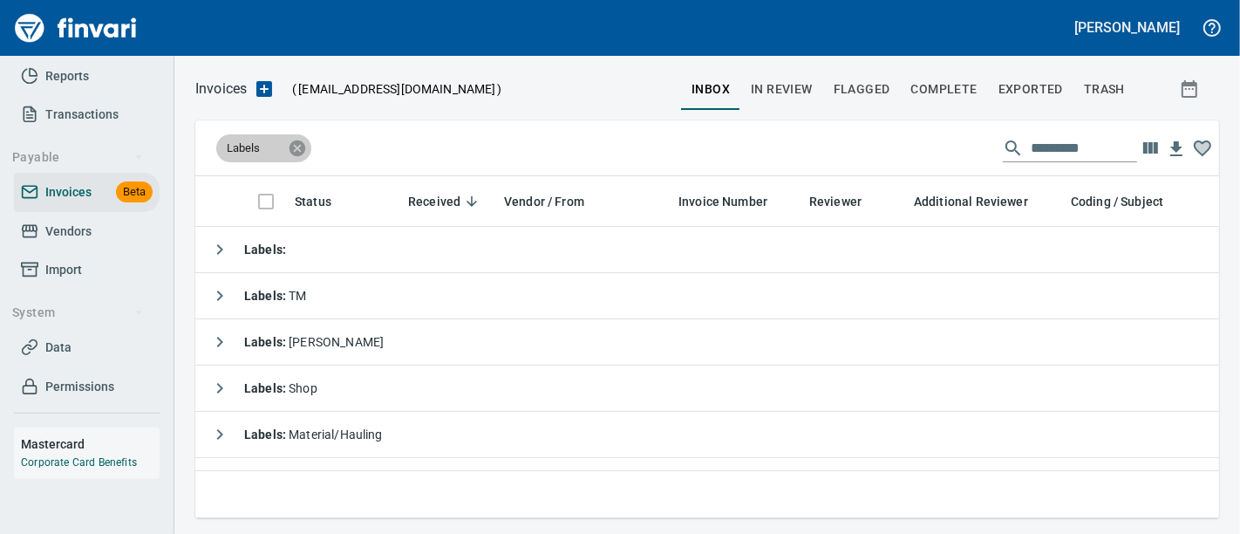
click at [297, 144] on icon at bounding box center [298, 148] width 16 height 16
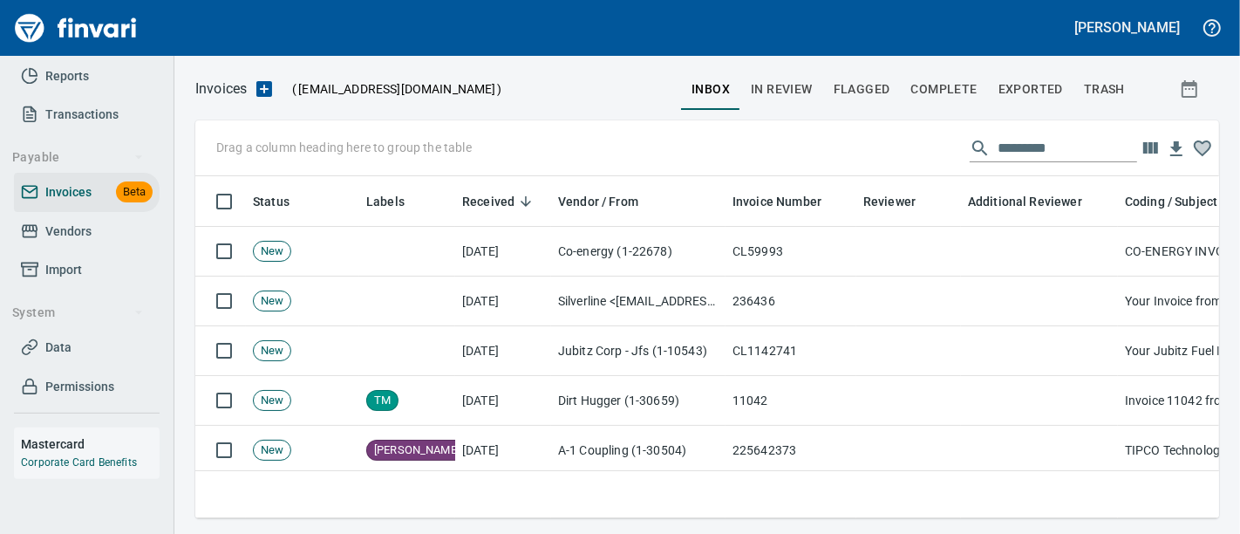
scroll to position [312, 995]
click at [1002, 147] on input "text" at bounding box center [1068, 148] width 140 height 28
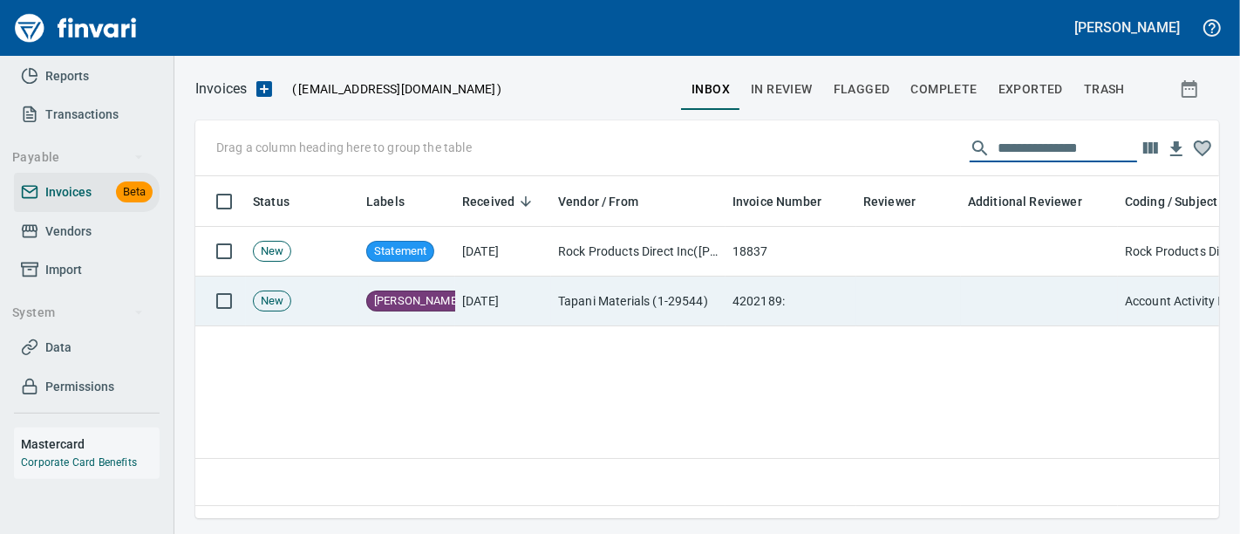
type input "**********"
click at [759, 290] on td "4202189:" at bounding box center [791, 302] width 131 height 50
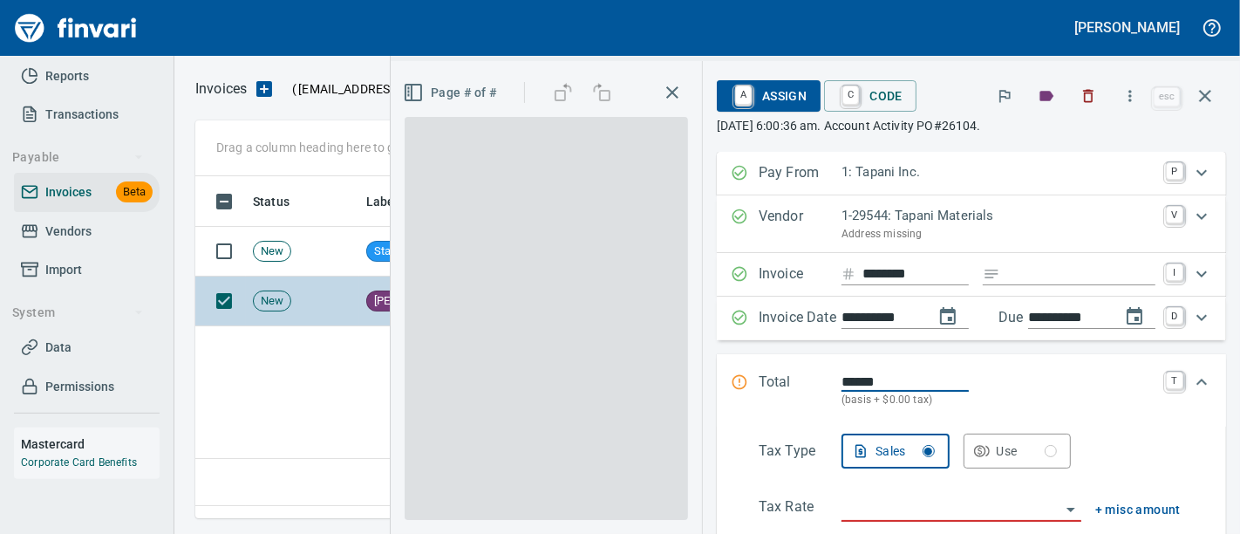
scroll to position [312, 994]
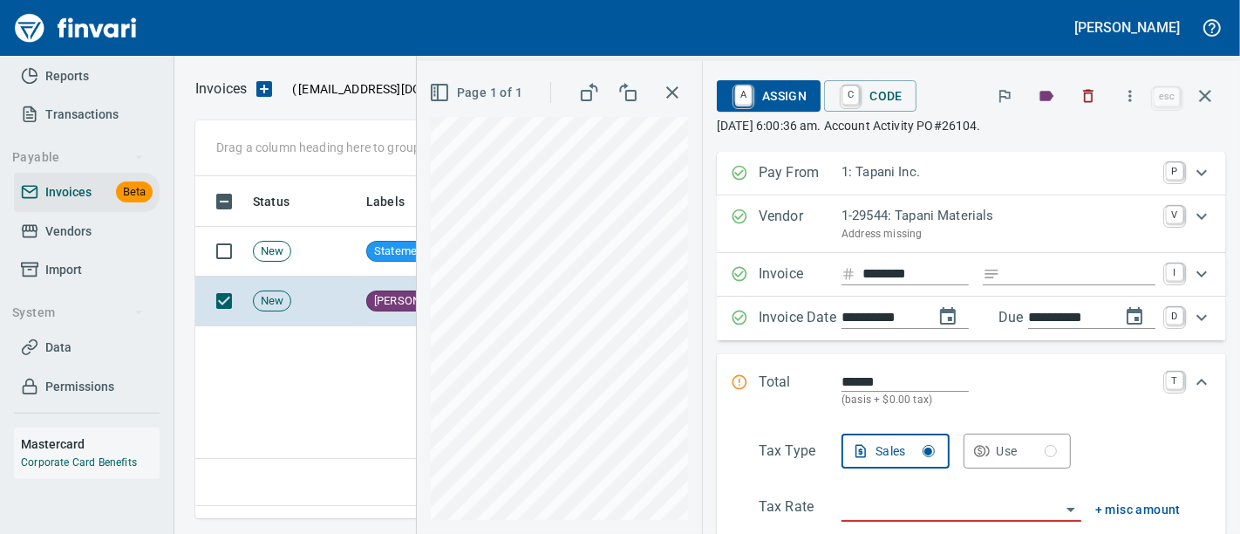
click at [639, 533] on html "**********" at bounding box center [620, 267] width 1240 height 534
click at [883, 171] on p "1: Tapani Inc." at bounding box center [999, 172] width 314 height 20
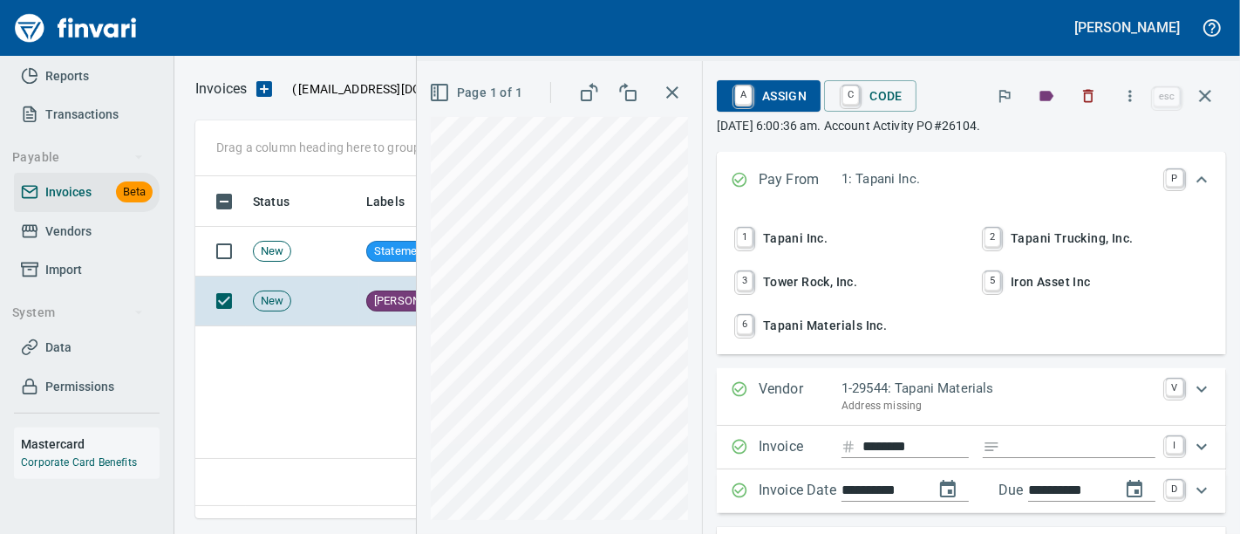
click at [821, 320] on span "6 Tapani Materials Inc." at bounding box center [848, 326] width 230 height 30
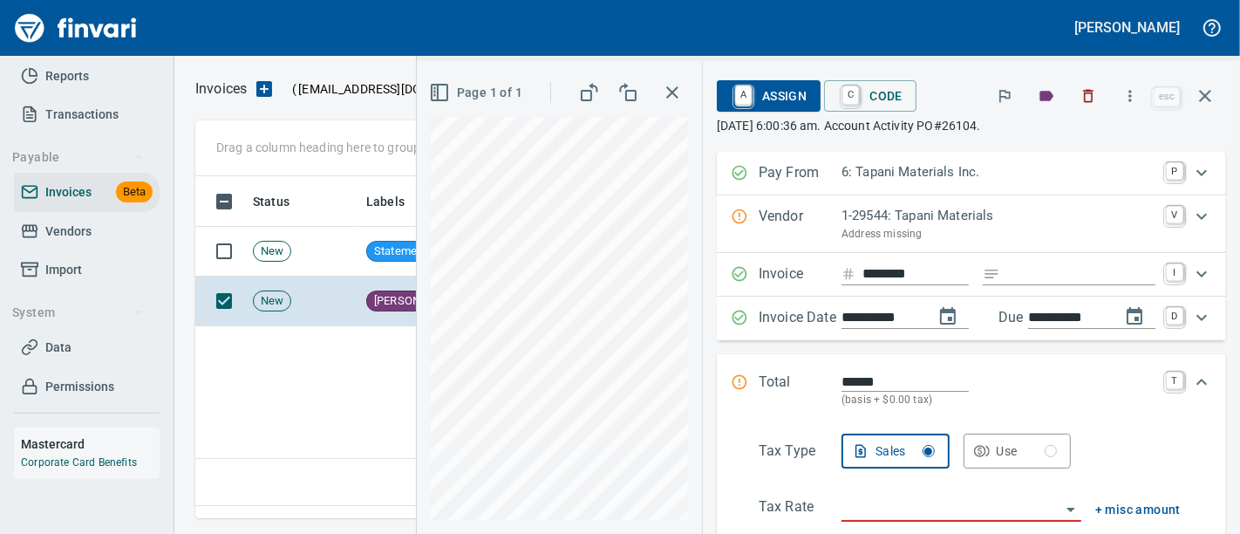
click at [866, 214] on p "1-29544: Tapani Materials" at bounding box center [999, 216] width 314 height 20
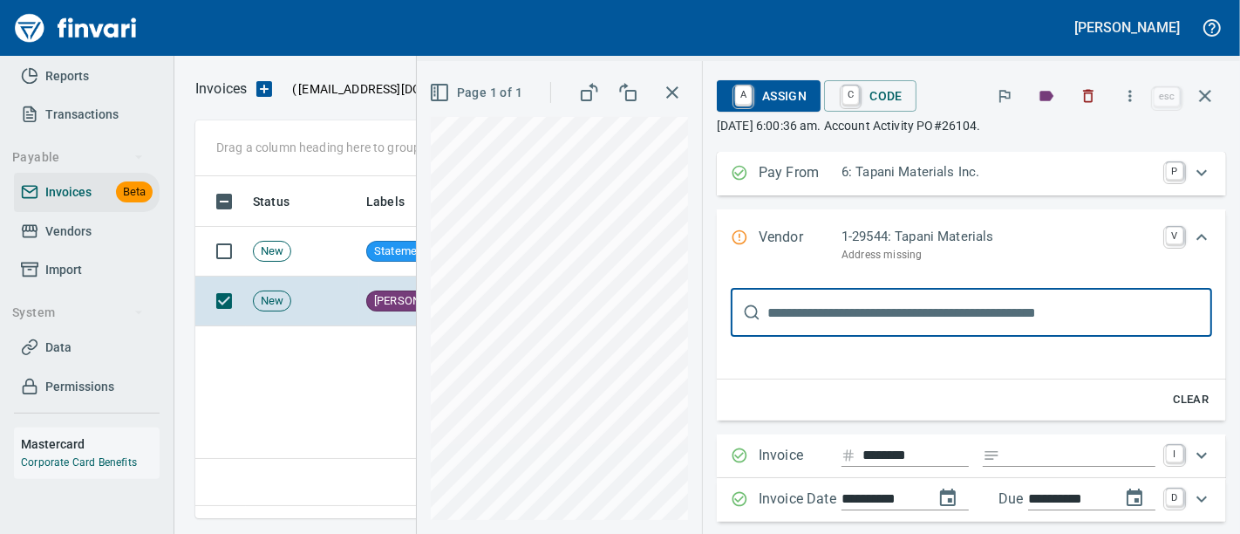
scroll to position [0, 0]
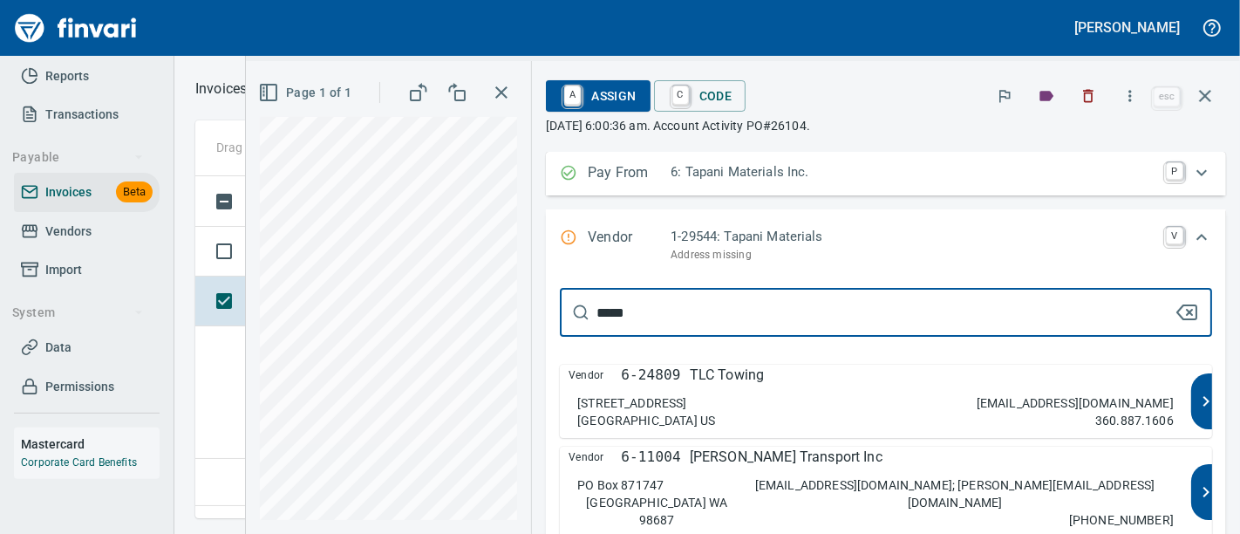
type input "******"
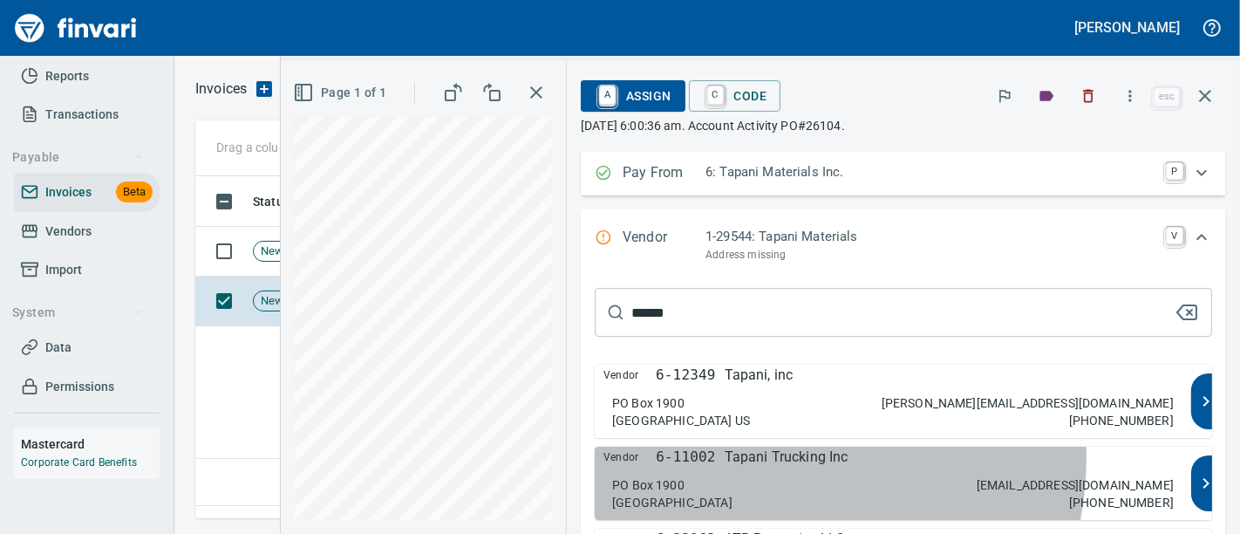
click at [849, 456] on p "Tapani Trucking Inc" at bounding box center [787, 457] width 124 height 21
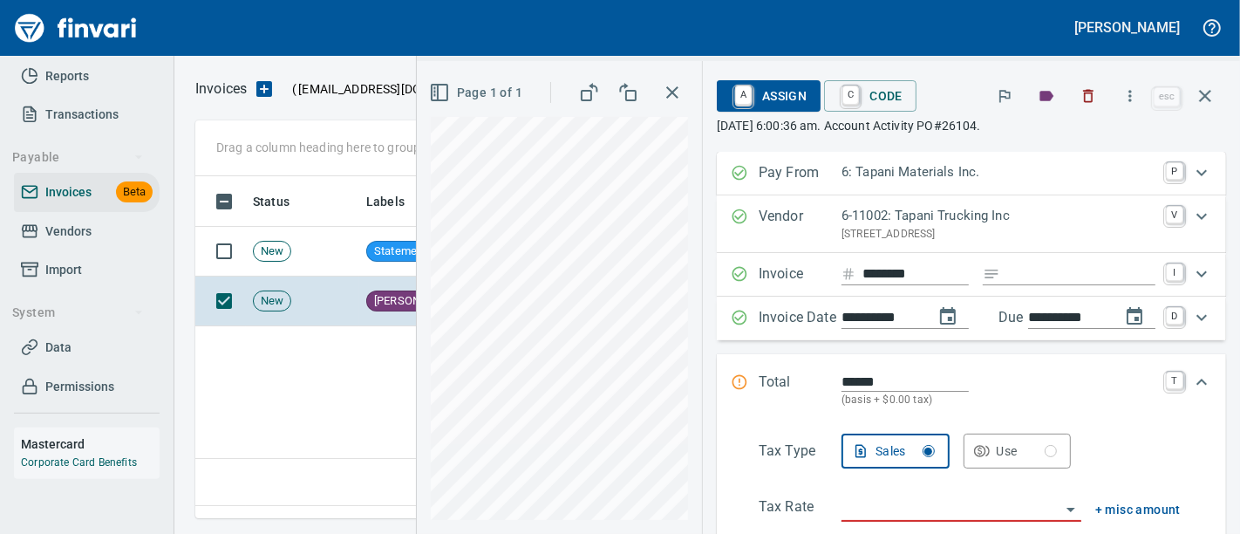
click at [972, 167] on p "6: Tapani Materials Inc." at bounding box center [999, 172] width 314 height 20
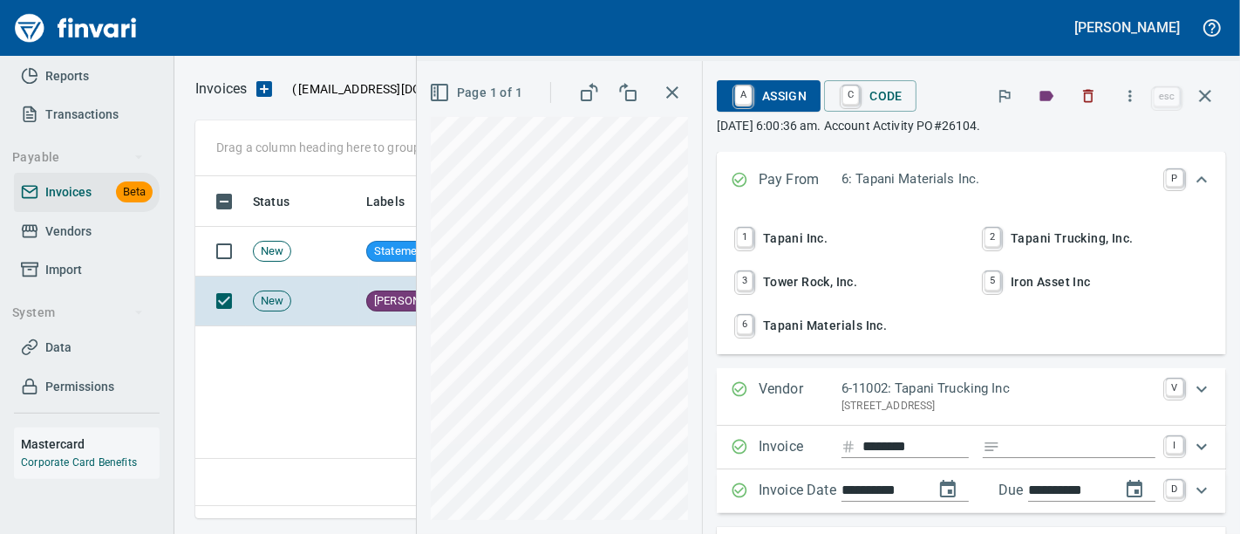
click at [1036, 228] on span "2 Tapani Trucking, Inc." at bounding box center [1095, 238] width 230 height 30
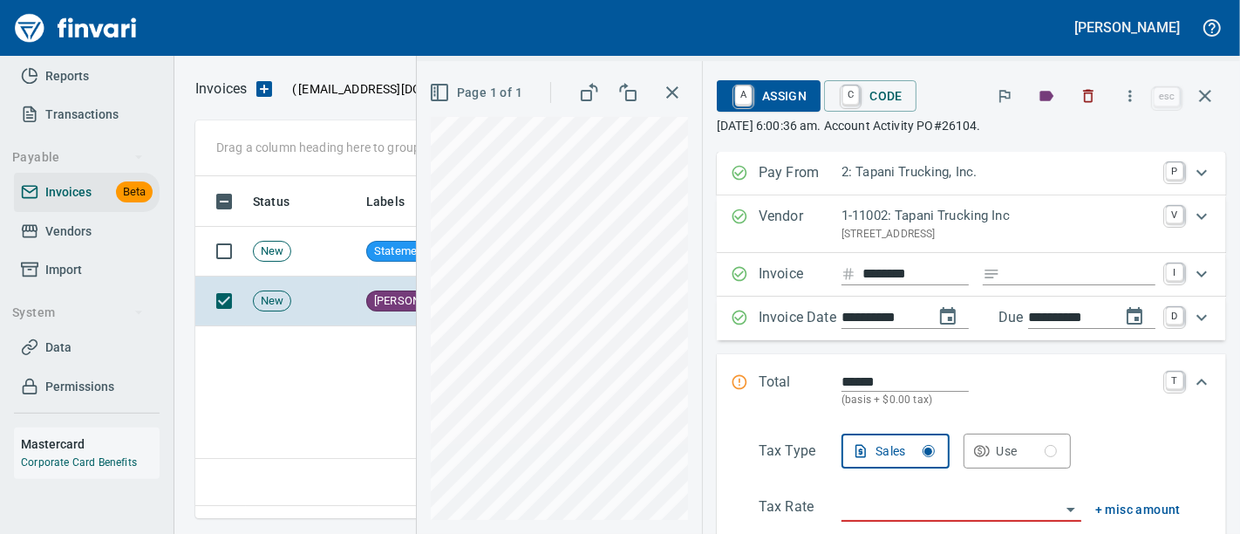
click at [873, 247] on div "Vendor 1-11002: Tapani Trucking Inc PO Box 1900, Battle Ground WA 98604 V" at bounding box center [971, 224] width 509 height 58
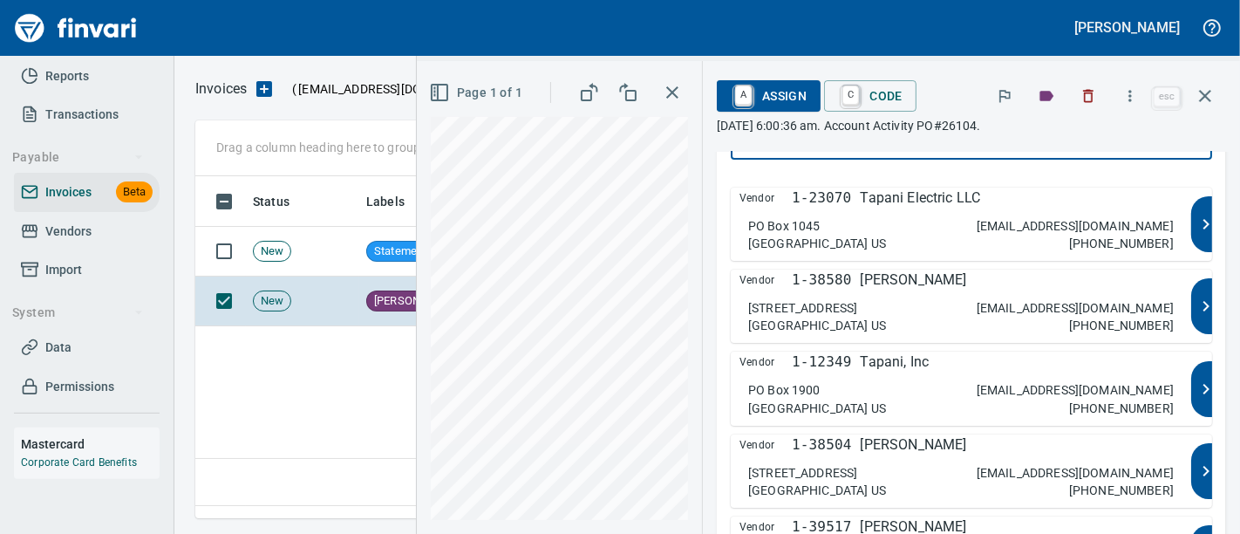
scroll to position [152, 0]
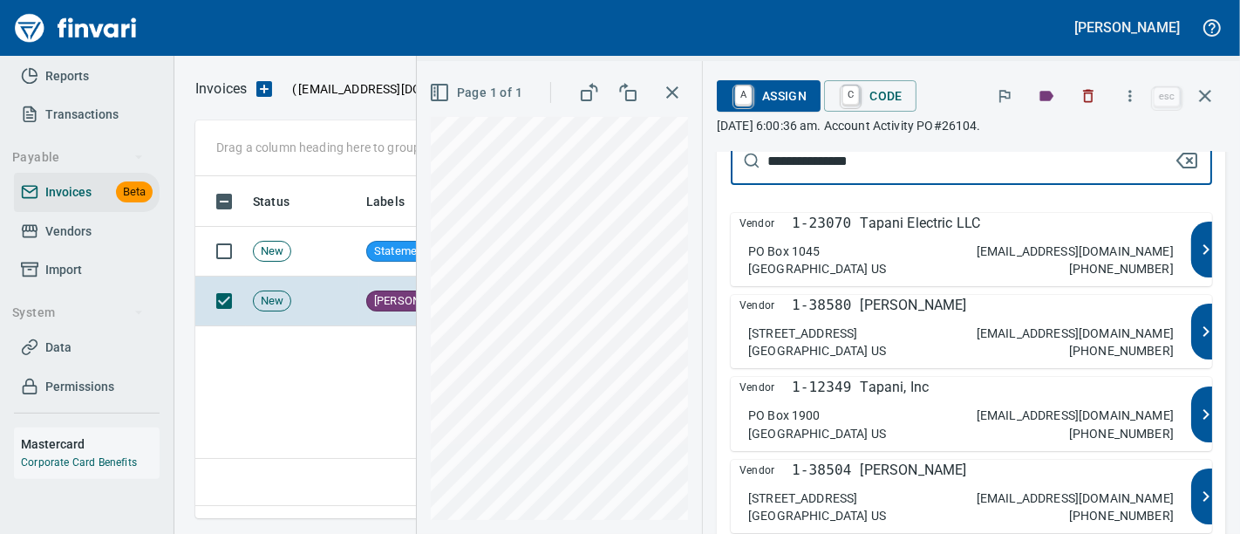
type input "**********"
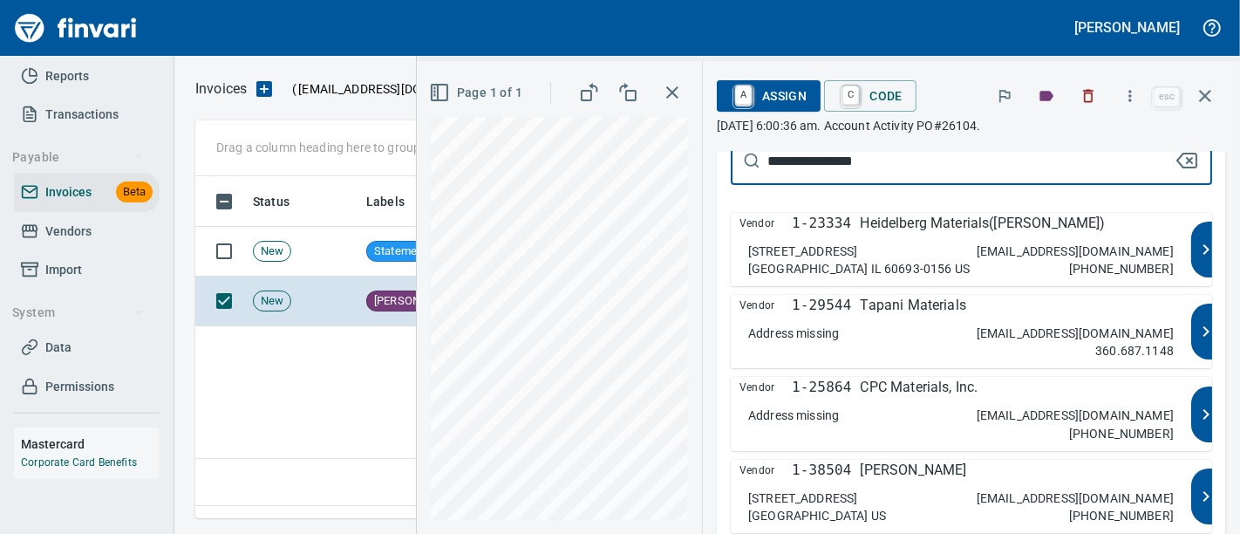
click at [904, 336] on div "Address missing ar@tapani.com 360.687.1148" at bounding box center [961, 341] width 426 height 35
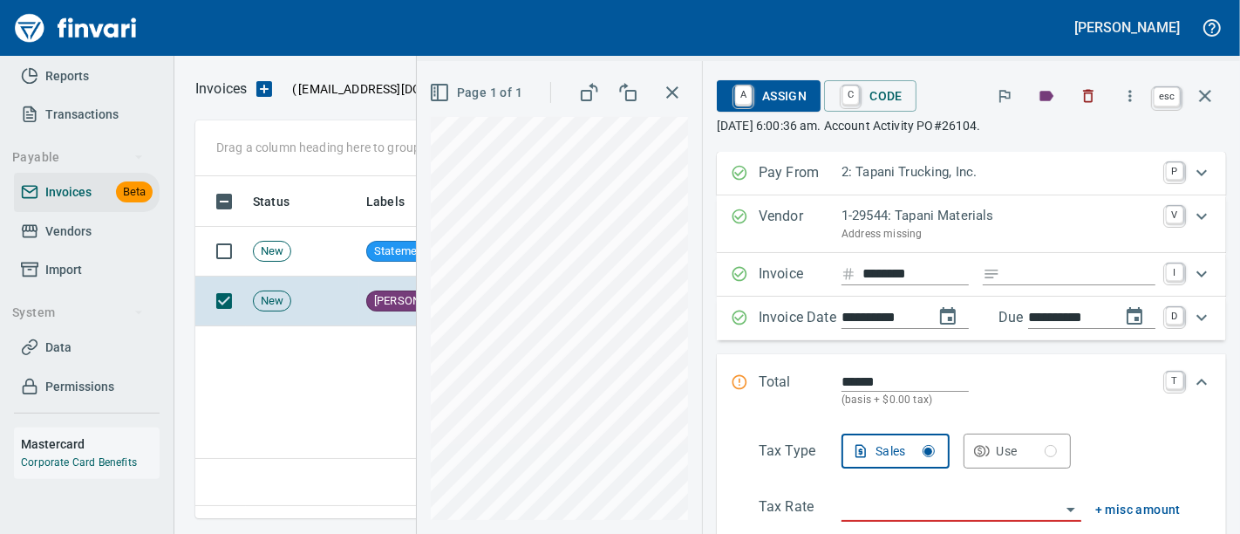
scroll to position [312, 994]
click at [1198, 97] on icon "button" at bounding box center [1205, 95] width 21 height 21
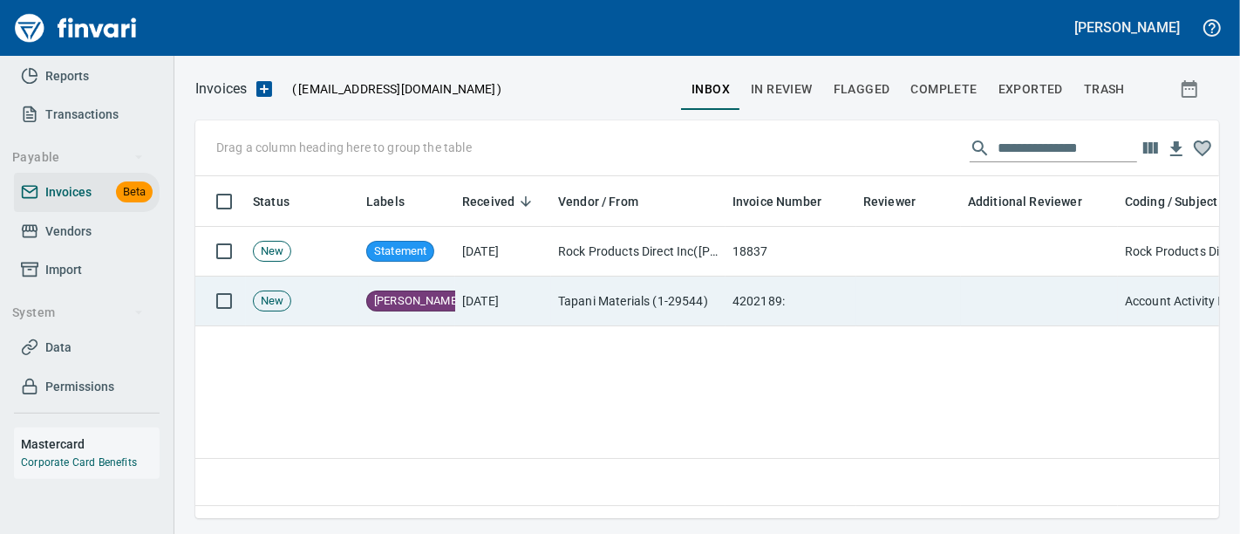
scroll to position [312, 995]
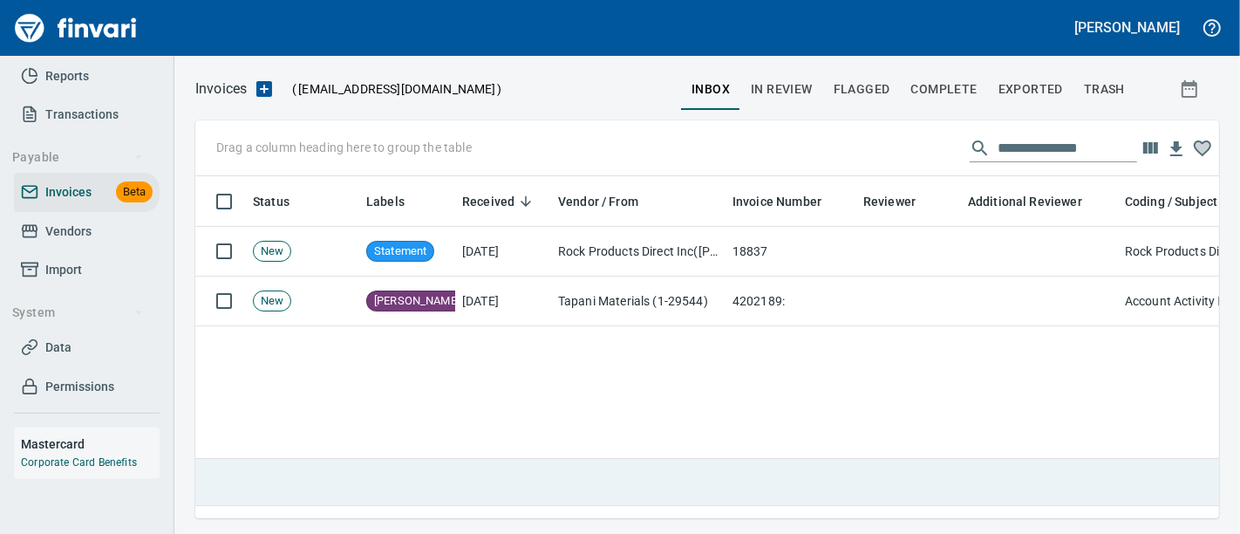
click at [853, 468] on td at bounding box center [791, 482] width 131 height 47
